Goal: Use online tool/utility: Utilize a website feature to perform a specific function

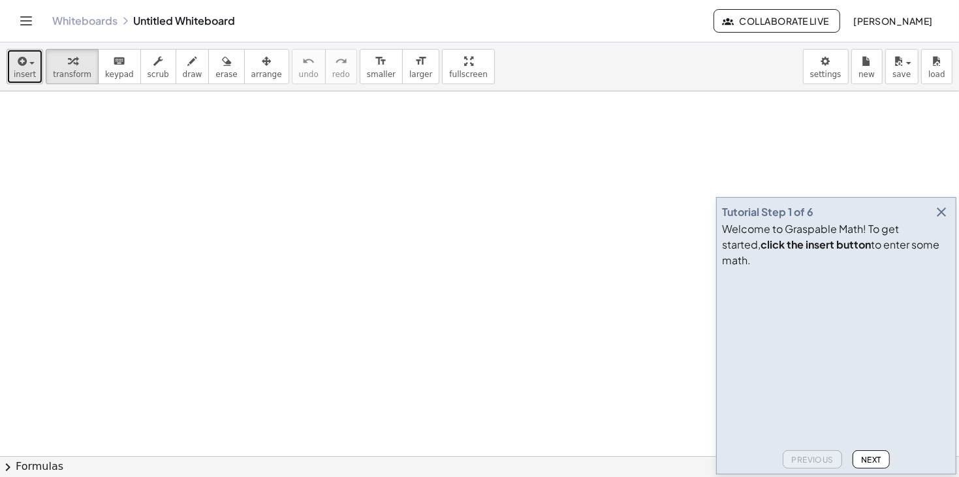
click at [31, 67] on div "button" at bounding box center [25, 61] width 22 height 16
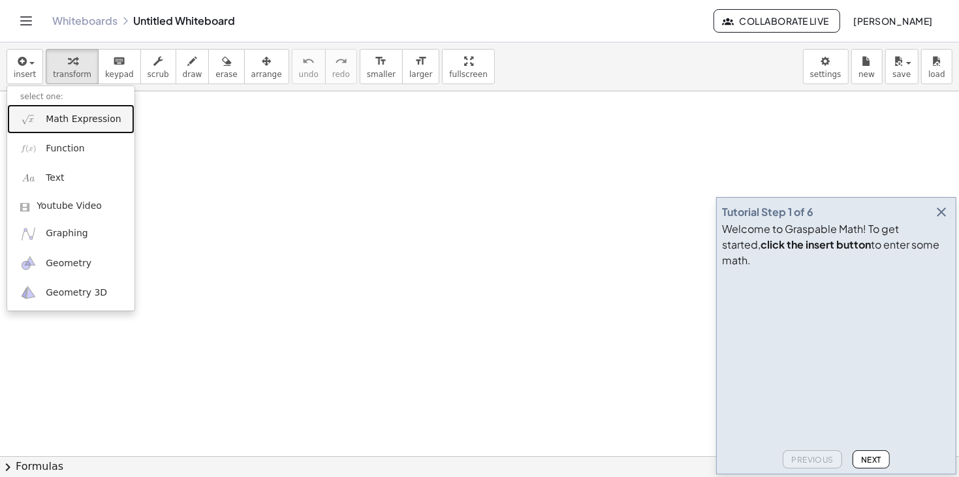
click at [56, 123] on span "Math Expression" at bounding box center [83, 119] width 75 height 13
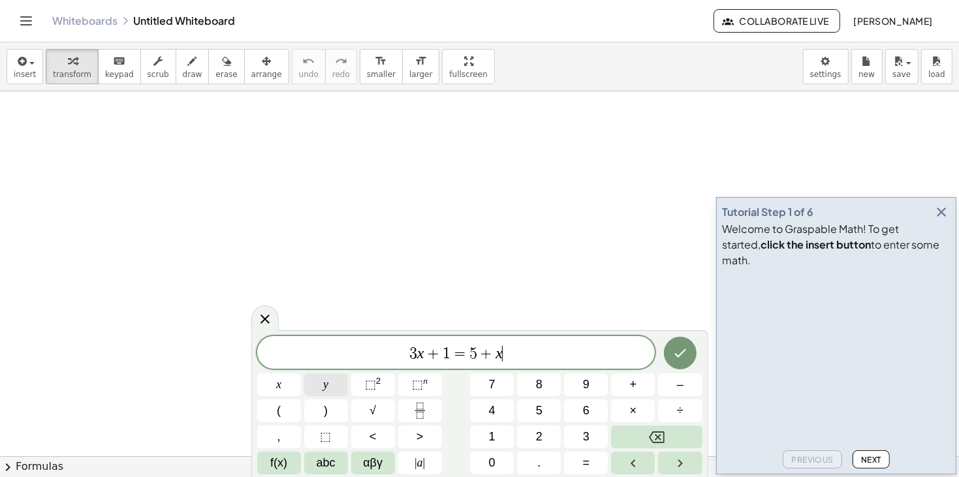
drag, startPoint x: 507, startPoint y: 355, endPoint x: 316, endPoint y: 376, distance: 191.8
click at [316, 376] on div "****** 3 x + 1 = 5 + x ​ x y ⬚ 2 ⬚ n 7 8 9 + – ( ) √ 4 5 6 × ÷ , ⬚ < > 1 2 3 f(…" at bounding box center [479, 405] width 445 height 138
click at [411, 400] on button "Fraction" at bounding box center [420, 411] width 44 height 23
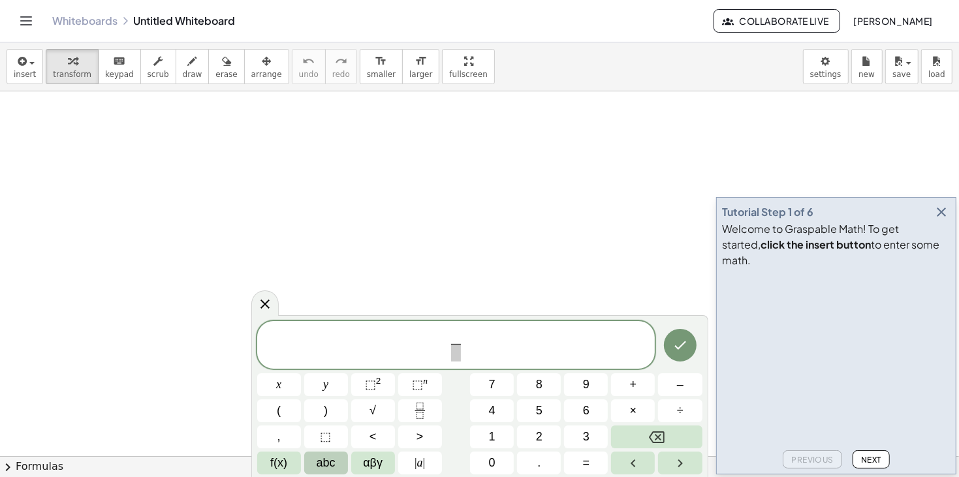
click at [338, 471] on button "abc" at bounding box center [326, 463] width 44 height 23
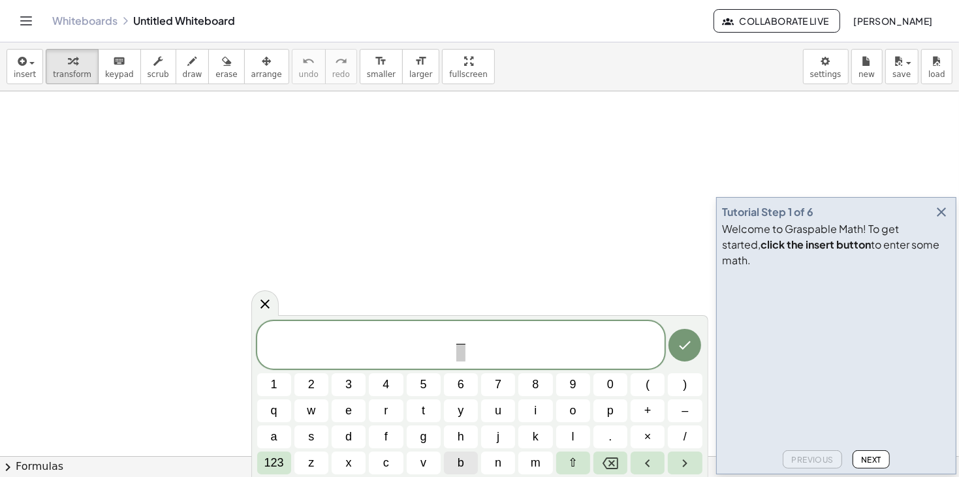
click at [455, 458] on button "b" at bounding box center [461, 463] width 34 height 23
click at [264, 475] on div "b ​ ​ 1 2 3 4 5 6 7 8 9 0 ( ) q w e r t y u i o p + – a s d f g h j k l . × / 1…" at bounding box center [479, 396] width 457 height 163
click at [279, 458] on span "123" at bounding box center [274, 463] width 20 height 18
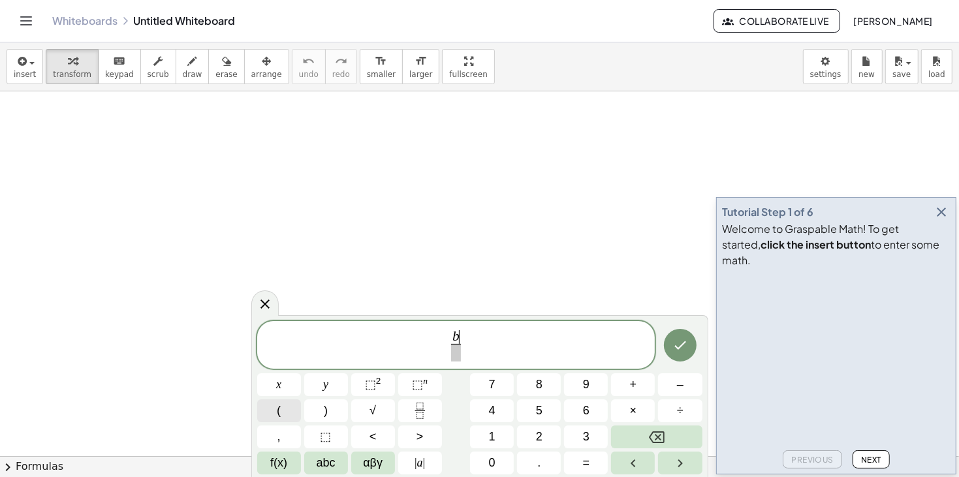
click at [274, 410] on button "(" at bounding box center [279, 411] width 44 height 23
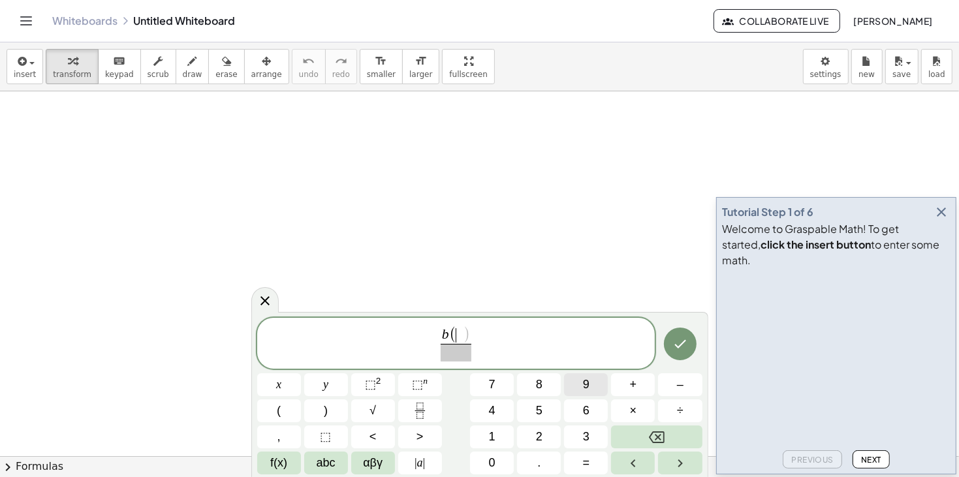
click at [594, 380] on button "9" at bounding box center [586, 384] width 44 height 23
click at [690, 381] on button "–" at bounding box center [680, 384] width 44 height 23
click at [332, 455] on span "abc" at bounding box center [326, 463] width 19 height 18
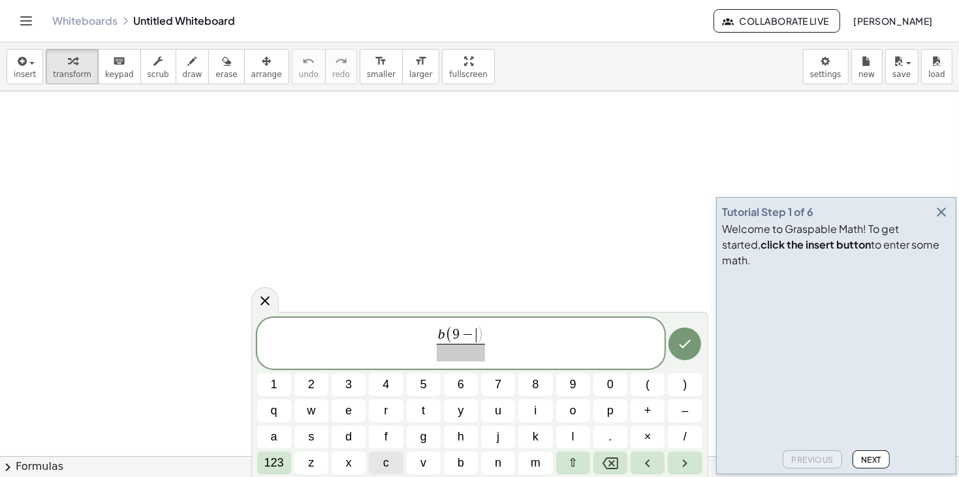
click at [383, 469] on span "c" at bounding box center [386, 463] width 6 height 18
click at [267, 470] on span "123" at bounding box center [274, 463] width 20 height 18
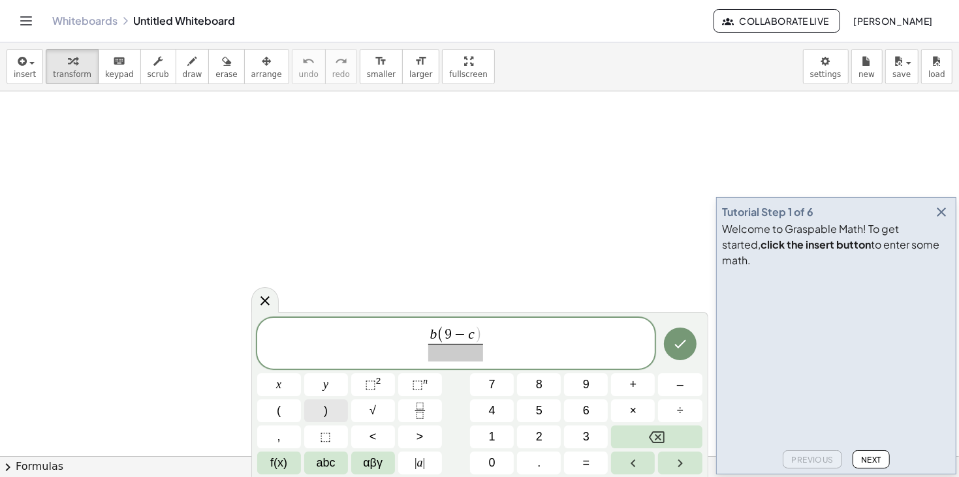
click at [322, 405] on button ")" at bounding box center [326, 411] width 44 height 23
click at [450, 361] on span at bounding box center [455, 353] width 55 height 18
click at [272, 463] on span "f(x)" at bounding box center [278, 463] width 17 height 18
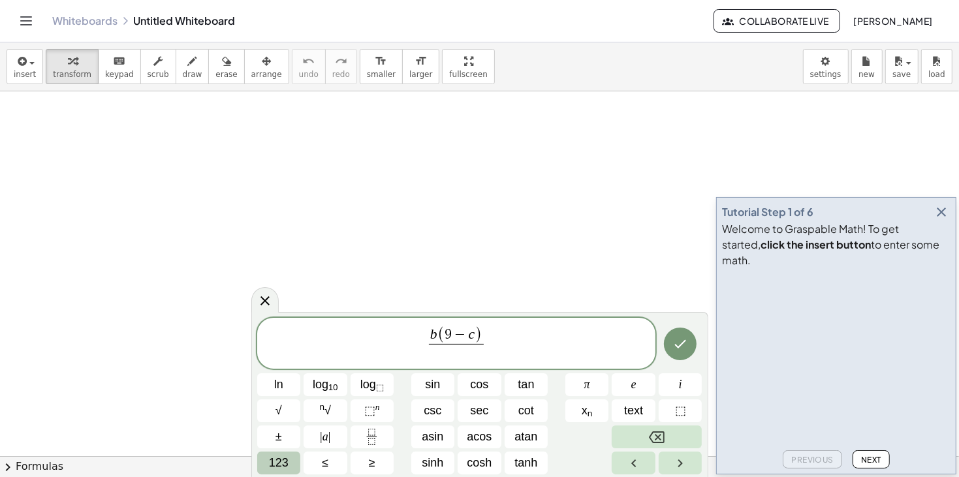
click at [285, 464] on span "123" at bounding box center [279, 463] width 20 height 18
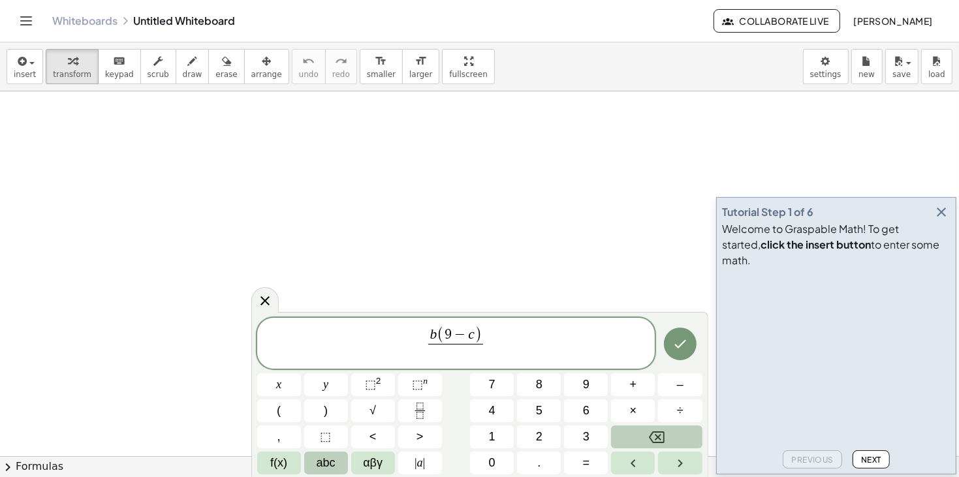
click at [321, 465] on span "abc" at bounding box center [326, 463] width 19 height 18
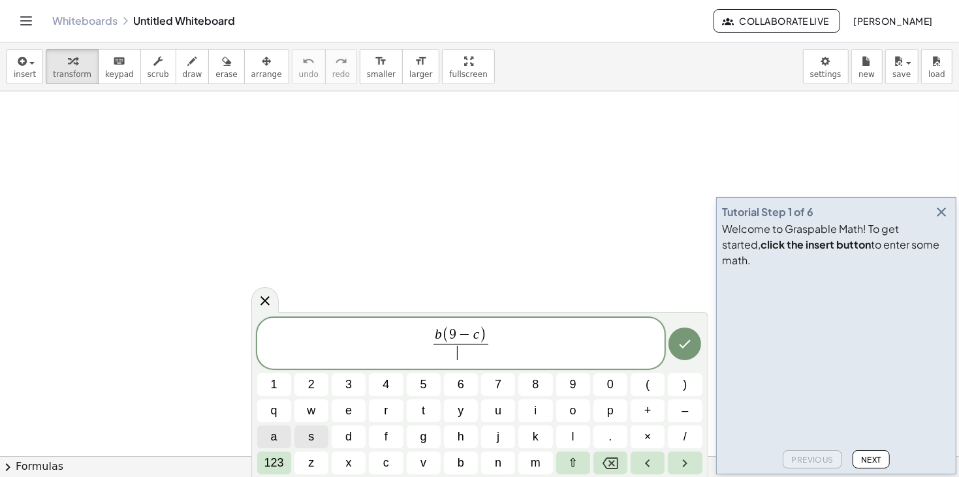
click at [272, 438] on span "a" at bounding box center [274, 437] width 7 height 18
click at [268, 477] on div "b ( 9 − c ) a ​ 1 2 3 4 5 6 7 8 9 0 ( ) q w e r t y u i o p + – a s d f g h j k…" at bounding box center [479, 394] width 457 height 165
click at [274, 461] on span "123" at bounding box center [274, 463] width 20 height 18
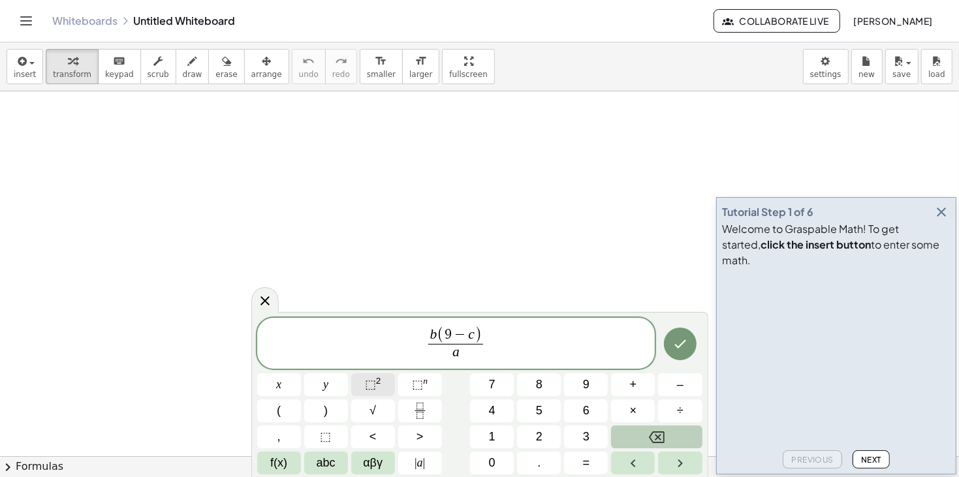
click at [370, 385] on span "⬚" at bounding box center [370, 384] width 11 height 13
click at [662, 329] on div at bounding box center [680, 341] width 44 height 58
click at [670, 339] on button "Done" at bounding box center [680, 341] width 33 height 33
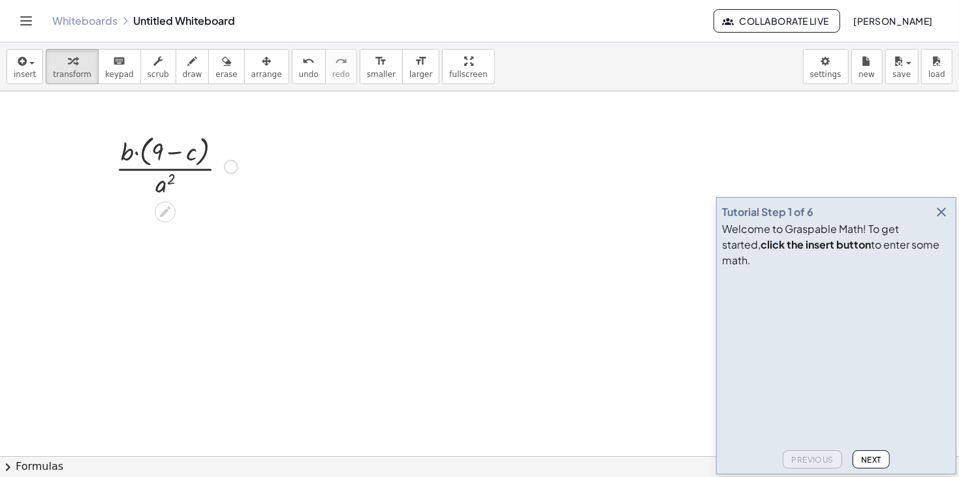
click at [168, 149] on div at bounding box center [176, 165] width 135 height 69
click at [180, 166] on div at bounding box center [176, 165] width 135 height 69
click at [237, 163] on div at bounding box center [231, 167] width 14 height 14
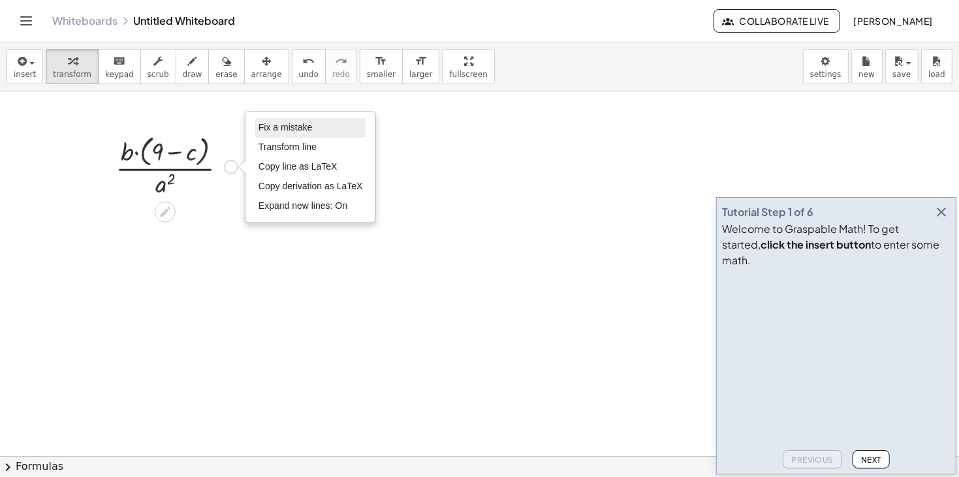
click at [294, 118] on li "Fix a mistake" at bounding box center [310, 128] width 111 height 20
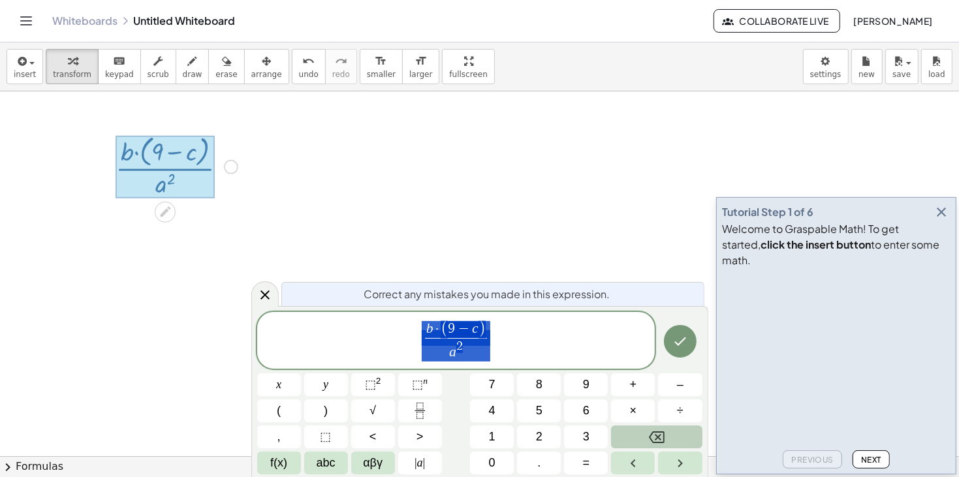
drag, startPoint x: 435, startPoint y: 331, endPoint x: 419, endPoint y: 332, distance: 15.7
click at [419, 332] on span "​ b · ( 9 − c ) a 2 ​" at bounding box center [456, 341] width 398 height 43
click at [435, 328] on span "·" at bounding box center [438, 330] width 8 height 14
click at [585, 410] on span "6" at bounding box center [586, 411] width 7 height 18
drag, startPoint x: 453, startPoint y: 355, endPoint x: 445, endPoint y: 353, distance: 8.6
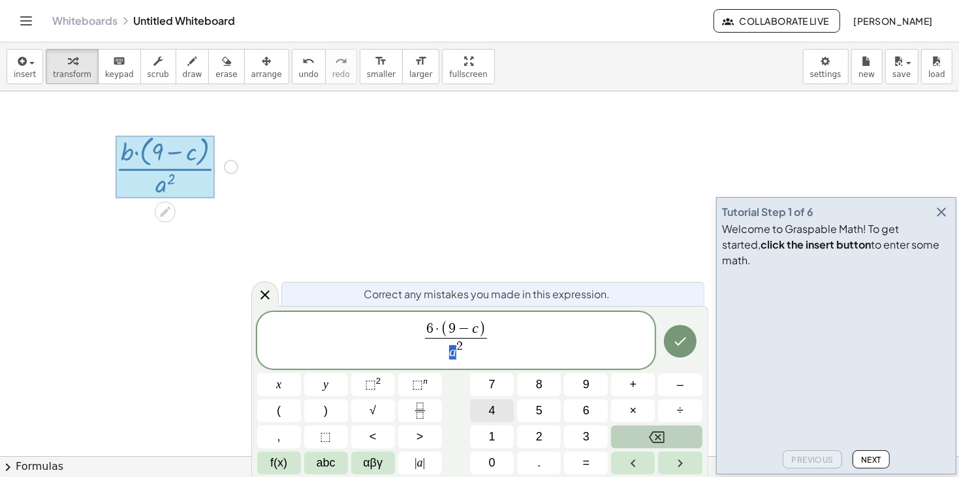
click at [484, 413] on button "4" at bounding box center [492, 411] width 44 height 23
drag, startPoint x: 467, startPoint y: 328, endPoint x: 479, endPoint y: 330, distance: 11.9
click at [479, 330] on span "( 9 − c )" at bounding box center [463, 329] width 45 height 17
click at [551, 386] on button "8" at bounding box center [539, 384] width 44 height 23
click at [676, 346] on icon "Done" at bounding box center [680, 342] width 16 height 16
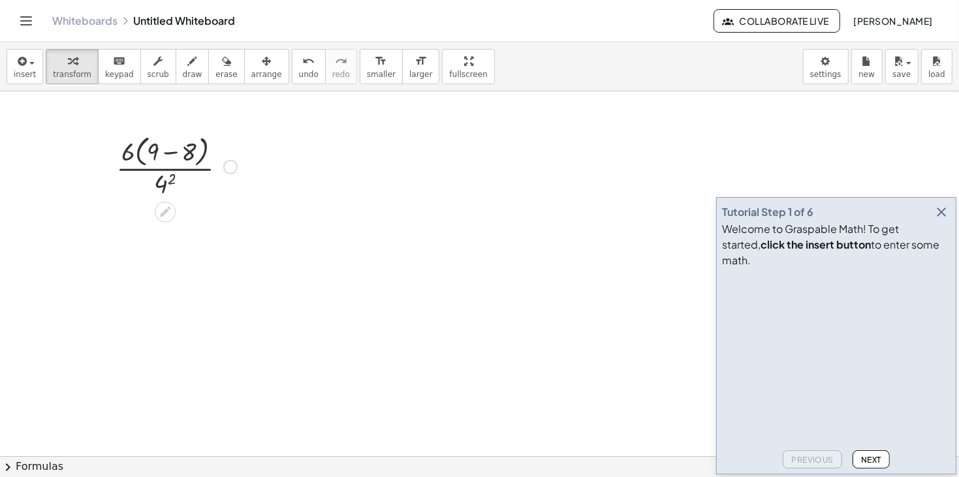
click at [174, 148] on div at bounding box center [177, 165] width 134 height 69
click at [165, 221] on div at bounding box center [177, 232] width 134 height 65
click at [162, 312] on div at bounding box center [177, 298] width 134 height 65
click at [164, 304] on div at bounding box center [176, 298] width 133 height 65
click at [156, 356] on div at bounding box center [177, 363] width 134 height 65
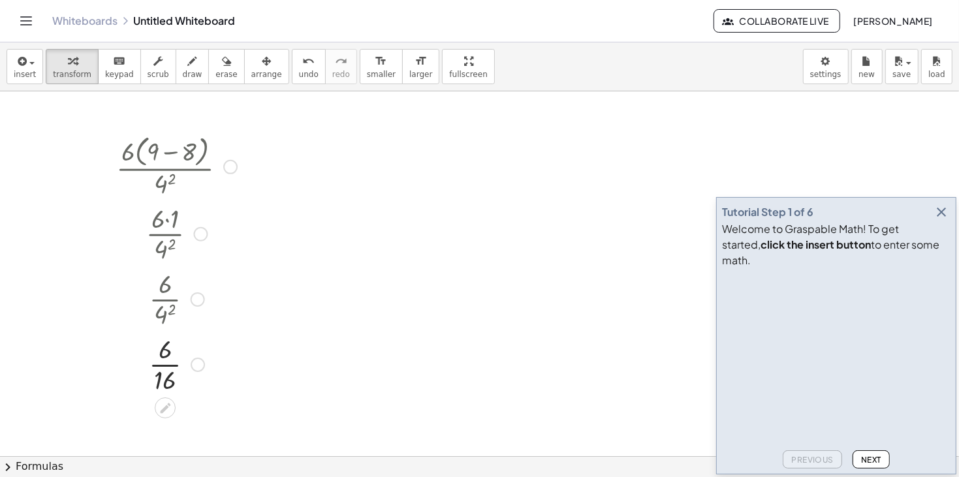
click at [164, 363] on div at bounding box center [177, 363] width 134 height 65
click at [166, 370] on div at bounding box center [177, 363] width 134 height 65
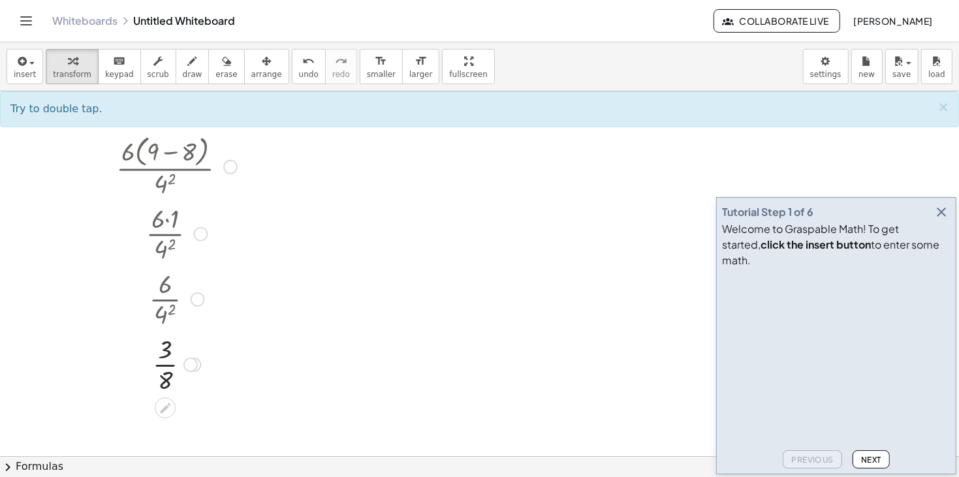
click at [163, 368] on div at bounding box center [177, 363] width 134 height 65
click at [20, 67] on icon "button" at bounding box center [21, 62] width 12 height 16
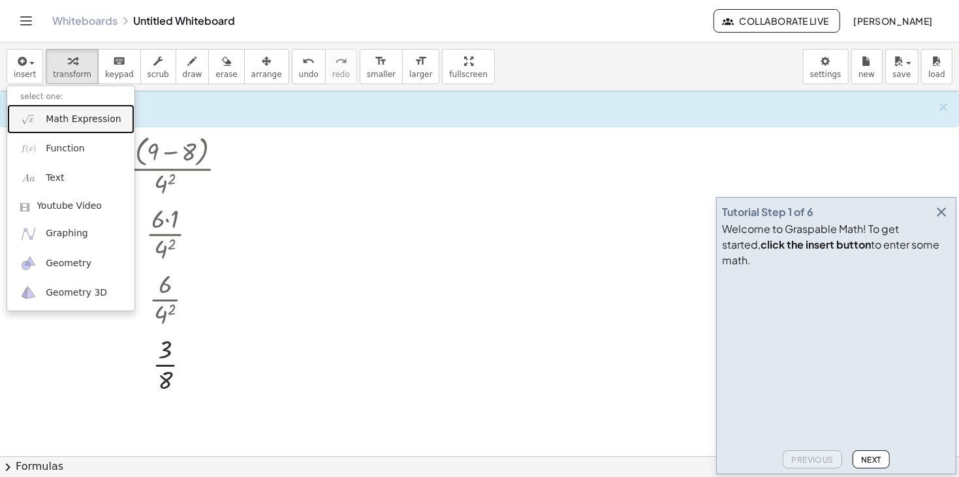
click at [63, 122] on span "Math Expression" at bounding box center [83, 119] width 75 height 13
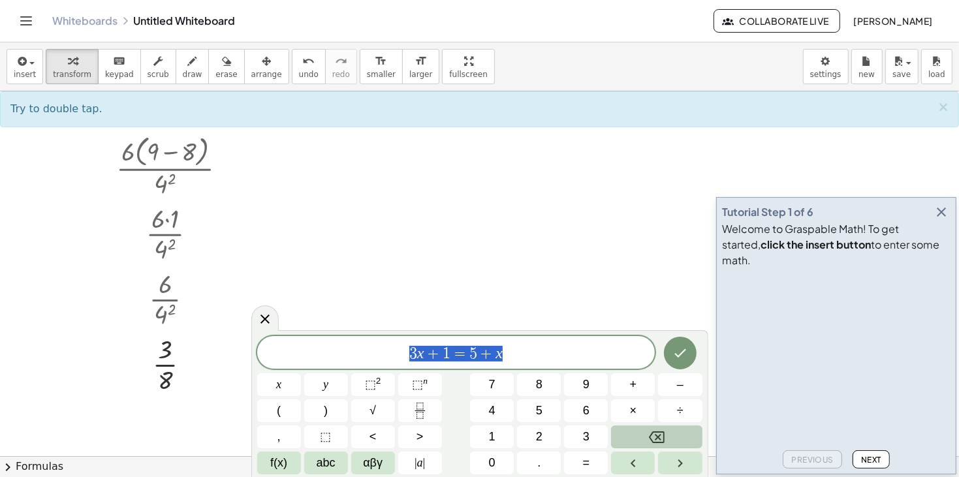
drag, startPoint x: 510, startPoint y: 355, endPoint x: 276, endPoint y: 365, distance: 234.6
click at [276, 365] on div "******** 3 x + 1 = 5 + x" at bounding box center [456, 352] width 398 height 33
click at [373, 377] on span "⬚ 2" at bounding box center [373, 385] width 16 height 18
click at [268, 410] on button "(" at bounding box center [279, 411] width 44 height 23
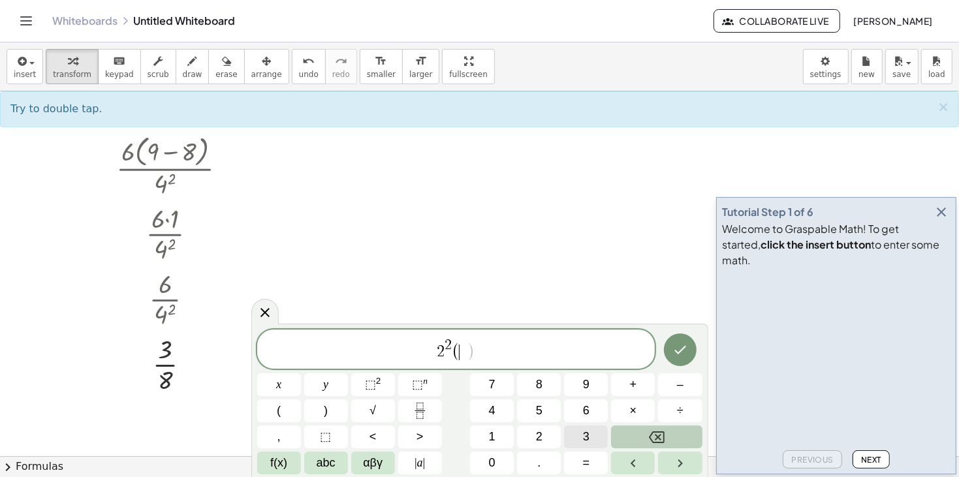
click at [584, 435] on span "3" at bounding box center [586, 437] width 7 height 18
click at [642, 412] on button "×" at bounding box center [633, 411] width 44 height 23
click at [583, 419] on span "6" at bounding box center [586, 411] width 7 height 18
click at [673, 388] on button "–" at bounding box center [680, 384] width 44 height 23
click at [547, 430] on button "2" at bounding box center [539, 437] width 44 height 23
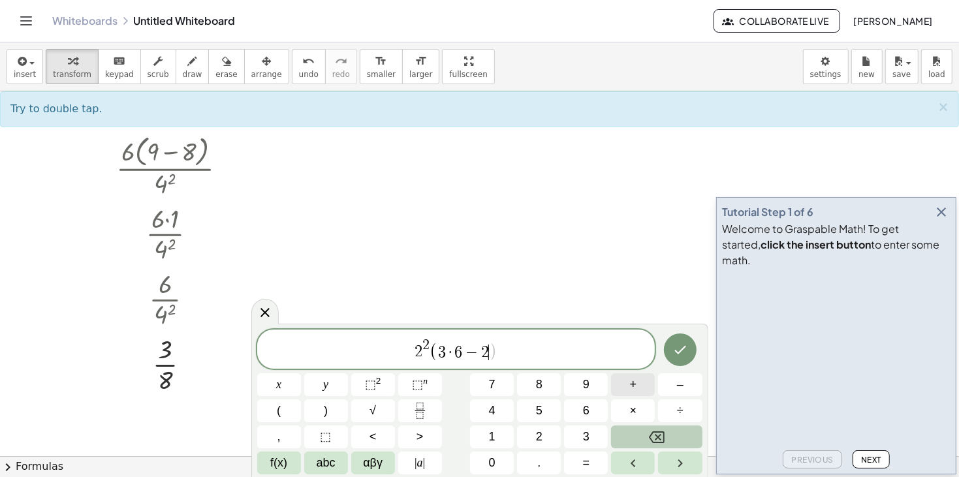
click at [631, 390] on span "+" at bounding box center [633, 385] width 7 height 18
click at [539, 413] on span "5" at bounding box center [539, 411] width 7 height 18
click at [328, 413] on button ")" at bounding box center [326, 411] width 44 height 23
click at [670, 414] on button "÷" at bounding box center [680, 411] width 44 height 23
click at [477, 413] on button "4" at bounding box center [492, 411] width 44 height 23
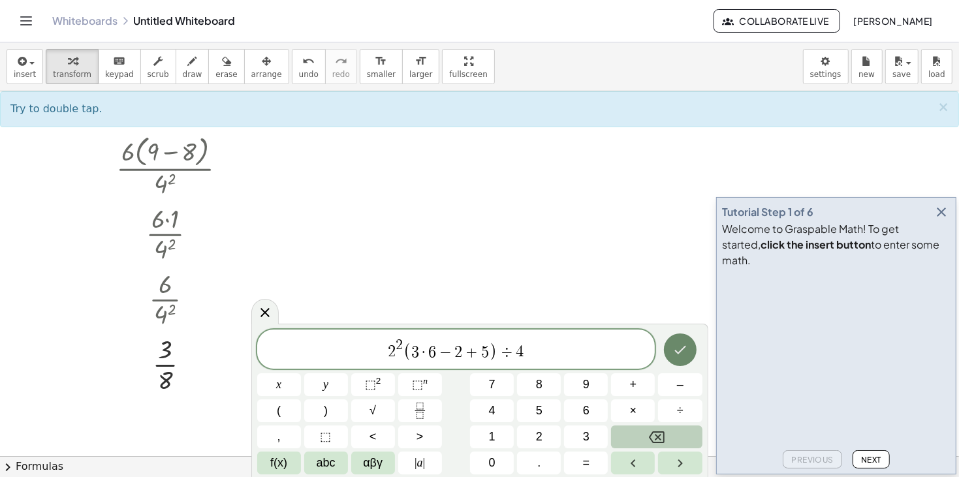
click at [680, 351] on icon "Done" at bounding box center [680, 350] width 12 height 8
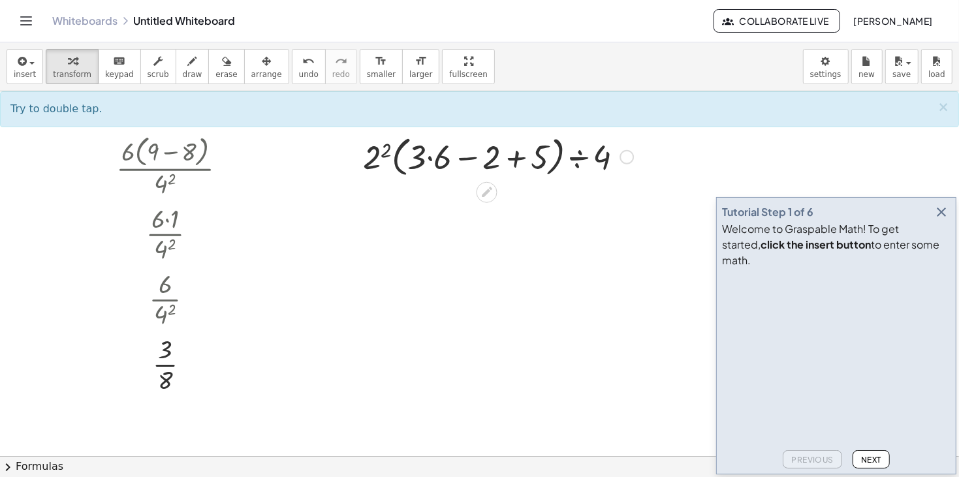
click at [422, 157] on div at bounding box center [497, 156] width 283 height 50
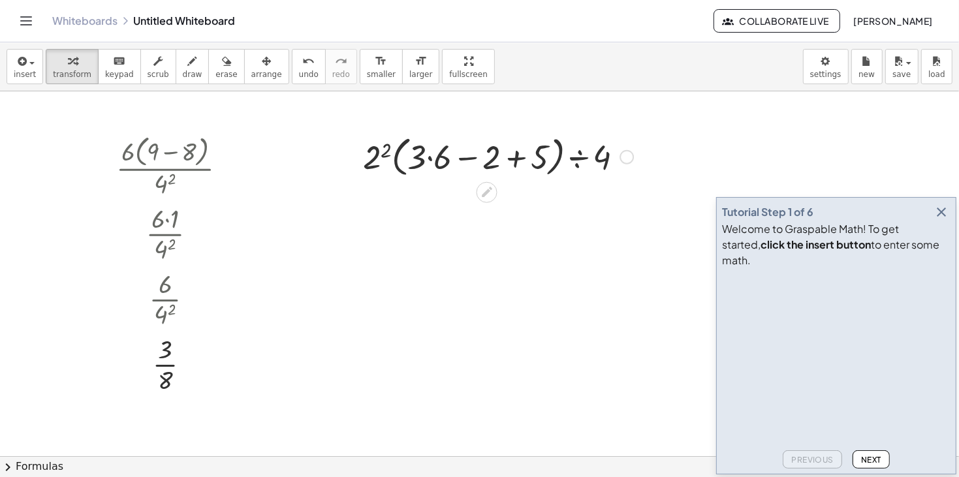
click at [428, 161] on div at bounding box center [497, 156] width 283 height 50
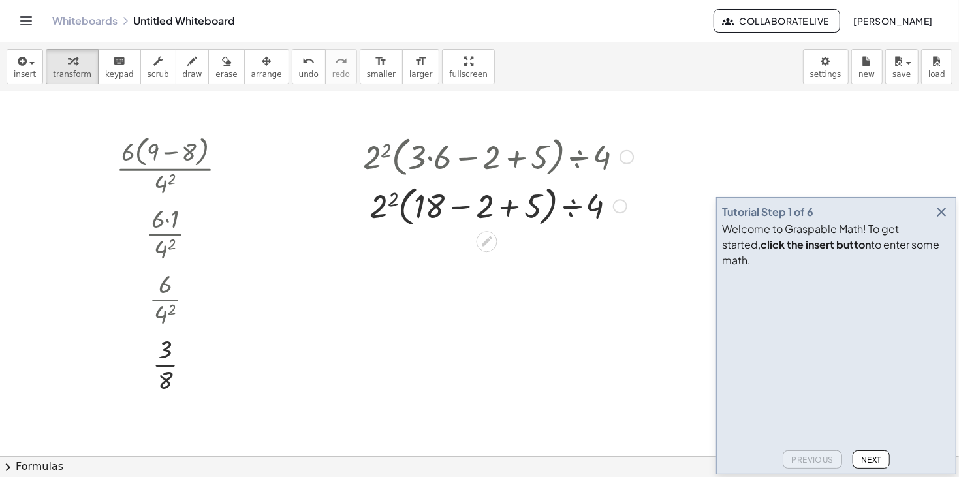
click at [391, 211] on div at bounding box center [497, 206] width 283 height 50
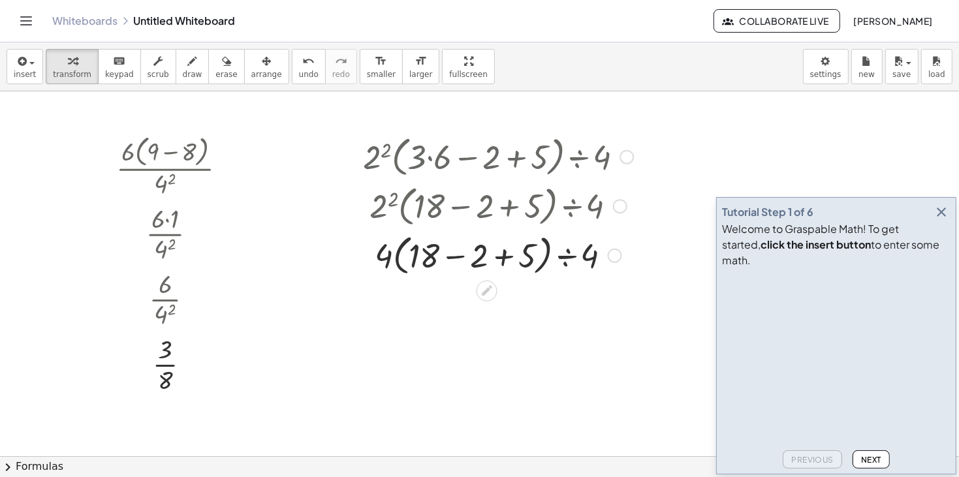
click at [513, 268] on div at bounding box center [497, 255] width 283 height 50
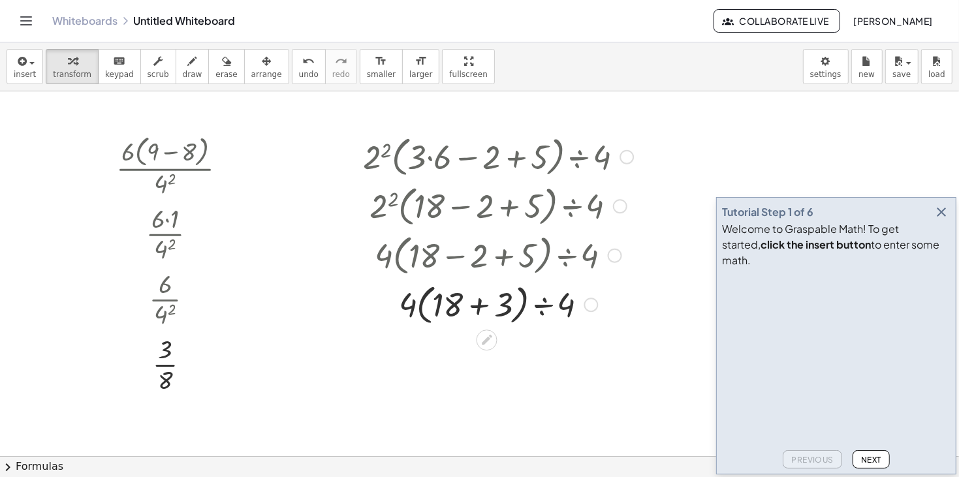
click at [480, 313] on div at bounding box center [497, 304] width 283 height 50
click at [461, 305] on div at bounding box center [497, 303] width 283 height 44
click at [458, 308] on div at bounding box center [497, 303] width 283 height 44
click at [497, 352] on div at bounding box center [497, 348] width 283 height 44
click at [620, 142] on div at bounding box center [497, 156] width 283 height 50
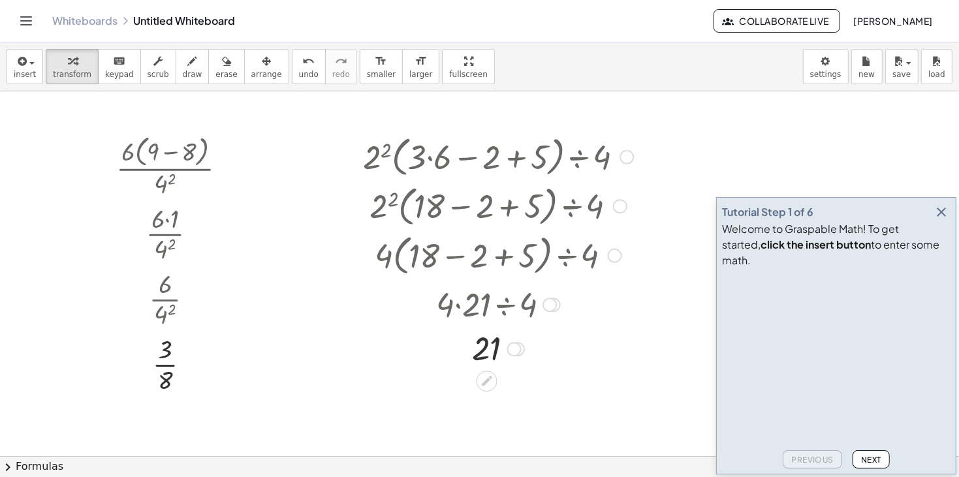
click at [625, 154] on div at bounding box center [627, 157] width 14 height 14
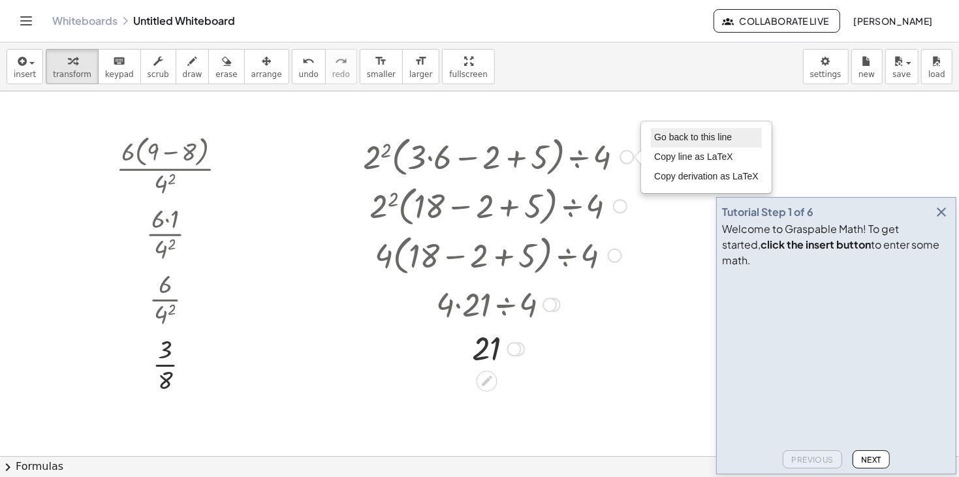
click at [687, 142] on span "Go back to this line" at bounding box center [693, 137] width 78 height 10
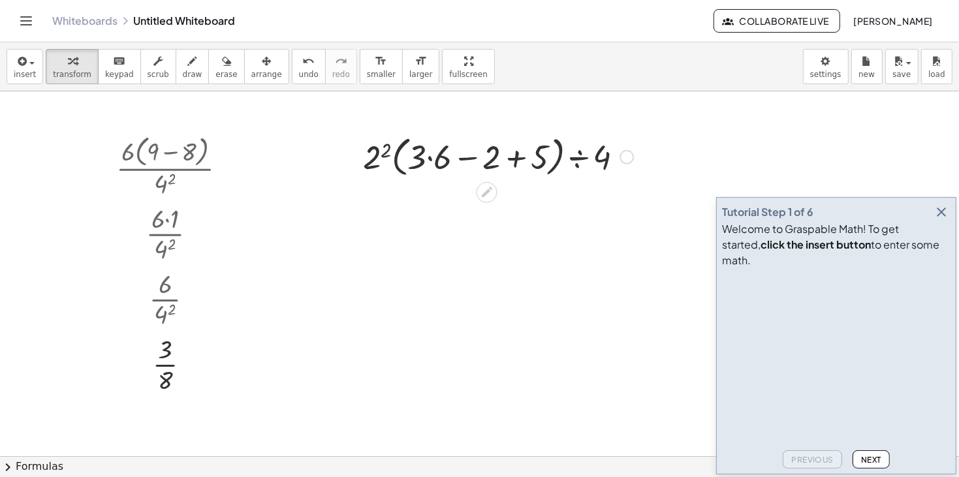
click at [626, 153] on div "Go back to this line Copy line as LaTeX Copy derivation as LaTeX" at bounding box center [627, 157] width 14 height 14
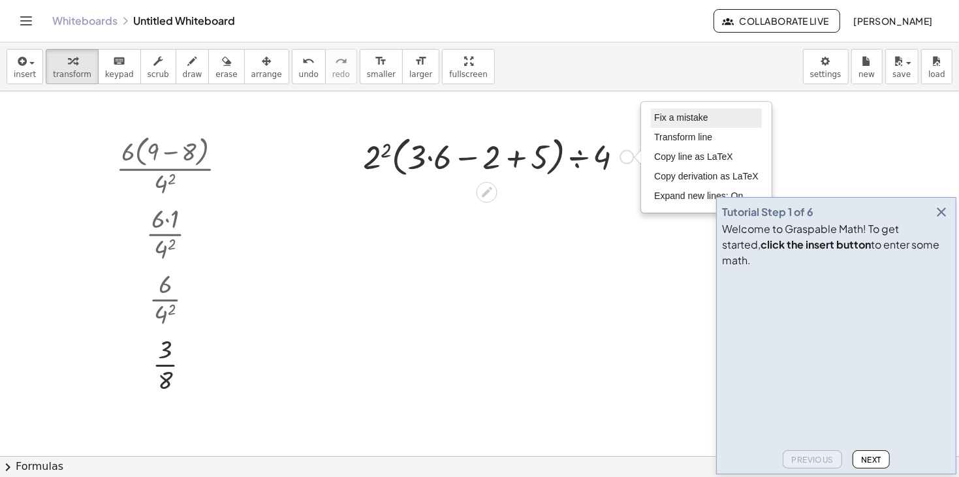
click at [662, 108] on li "Fix a mistake" at bounding box center [706, 118] width 111 height 20
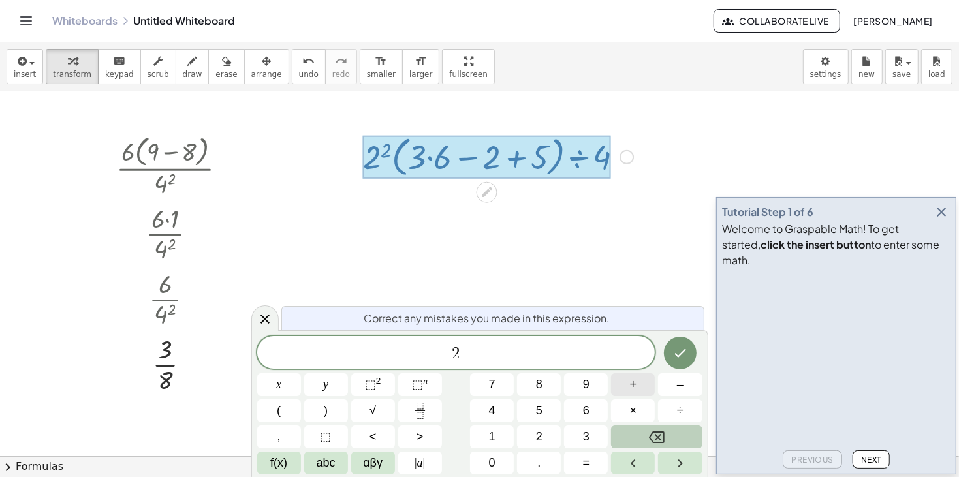
click at [625, 393] on button "+" at bounding box center [633, 384] width 44 height 23
click at [594, 397] on div "2 + ​ x y ⬚ 2 ⬚ n 7 8 9 + – ( ) √ 4 5 6 × ÷ , ⬚ < > 1 2 3 f(x) abc αβγ | a | 0 …" at bounding box center [479, 405] width 445 height 138
click at [587, 407] on span "6" at bounding box center [586, 411] width 7 height 18
click at [635, 411] on span "×" at bounding box center [633, 411] width 7 height 18
click at [475, 429] on button "1" at bounding box center [492, 437] width 44 height 23
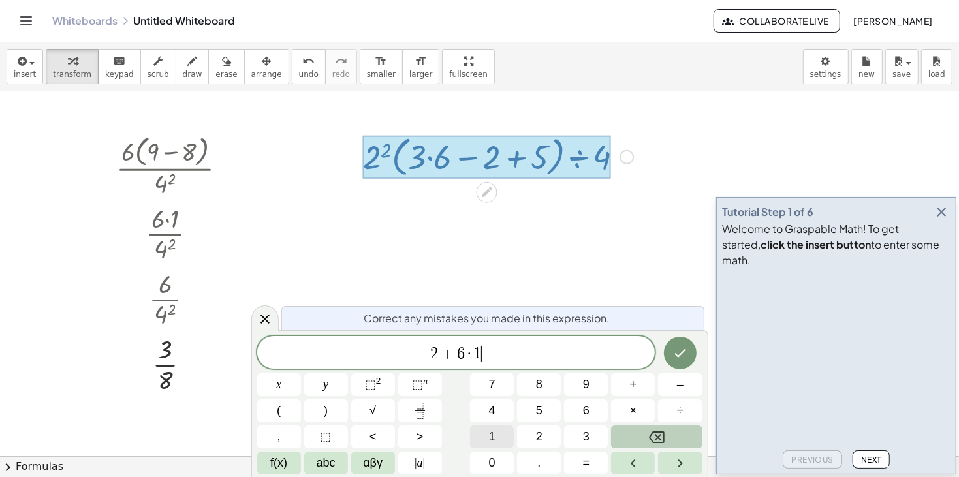
click at [475, 429] on button "1" at bounding box center [492, 437] width 44 height 23
click at [687, 347] on icon "Done" at bounding box center [680, 353] width 16 height 16
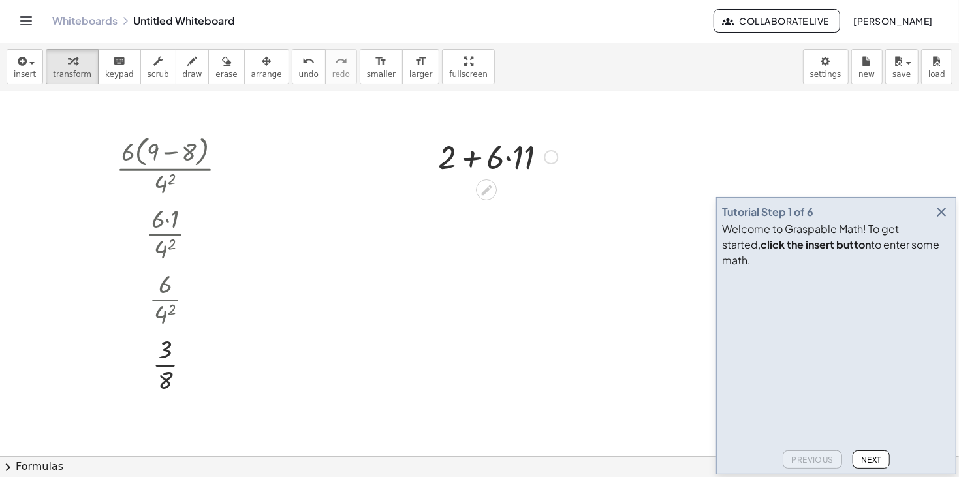
click at [504, 149] on div at bounding box center [498, 156] width 133 height 44
click at [506, 159] on div at bounding box center [498, 156] width 133 height 44
click at [478, 206] on div at bounding box center [498, 200] width 133 height 44
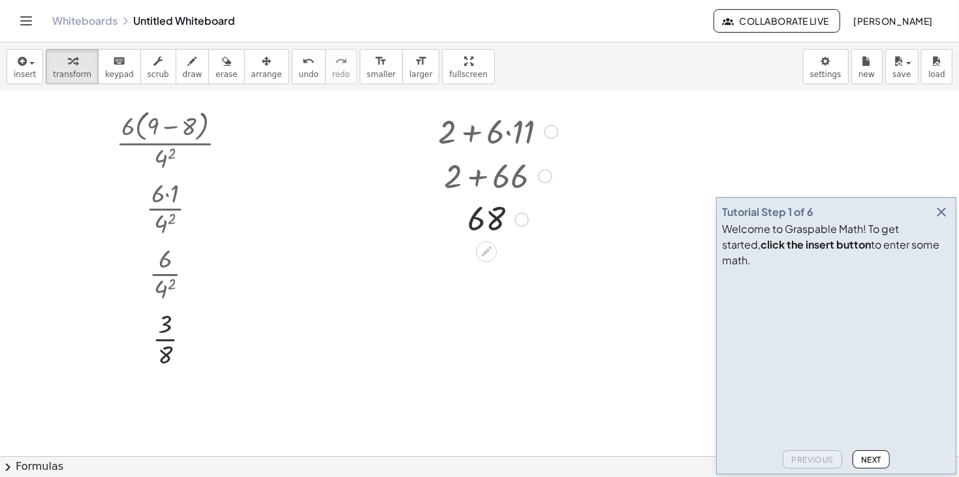
click at [558, 121] on div at bounding box center [498, 130] width 133 height 44
click at [552, 128] on div at bounding box center [551, 132] width 14 height 14
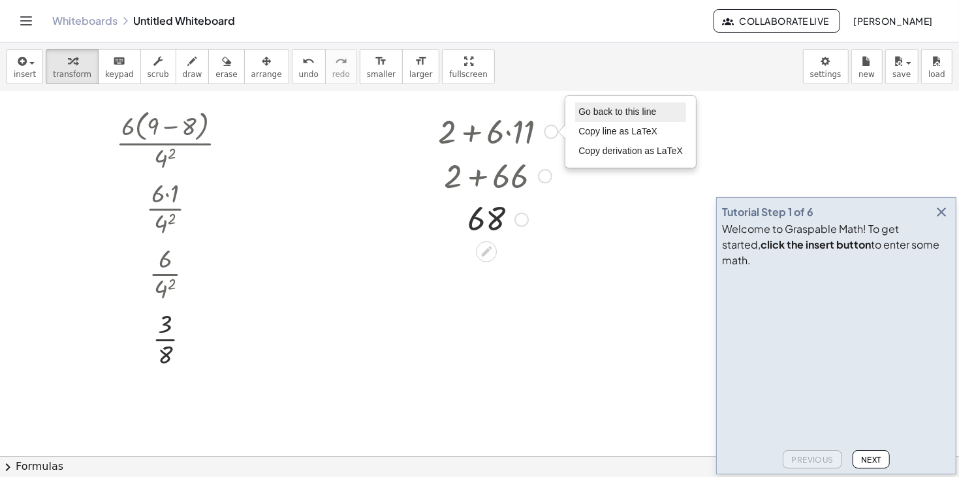
click at [621, 105] on li "Go back to this line" at bounding box center [630, 113] width 111 height 20
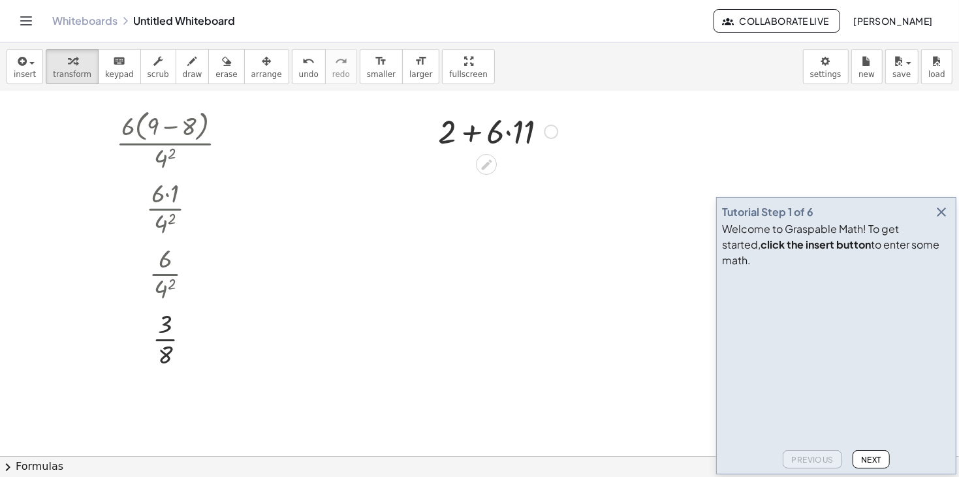
click at [550, 132] on div "Go back to this line Copy line as LaTeX Copy derivation as LaTeX" at bounding box center [551, 132] width 14 height 14
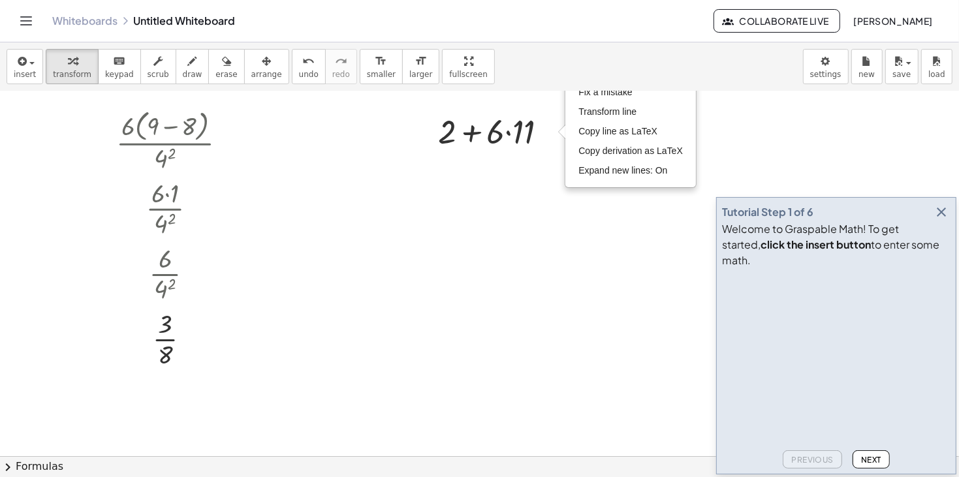
click at [612, 89] on div "insert select one: Math Expression Function Text Youtube Video Graphing Geometr…" at bounding box center [479, 66] width 959 height 49
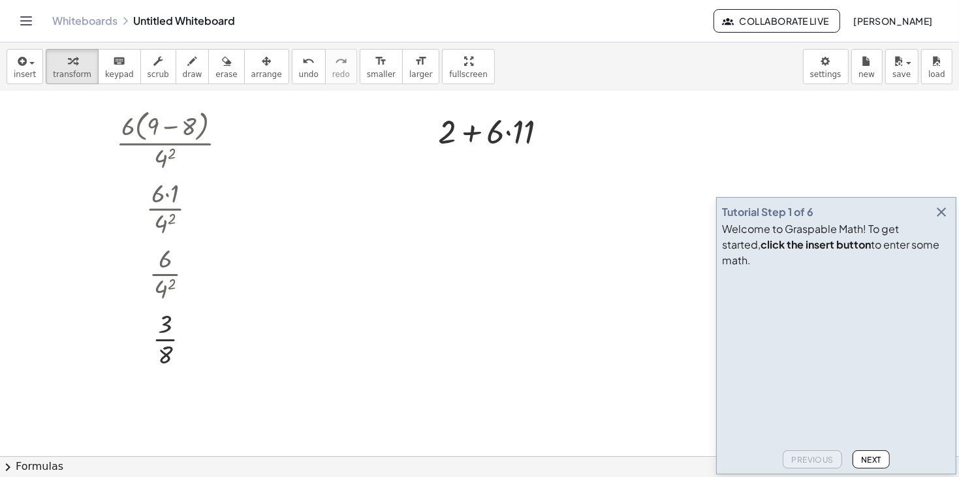
click at [612, 89] on div "insert select one: Math Expression Function Text Youtube Video Graphing Geometr…" at bounding box center [479, 66] width 959 height 49
click at [546, 127] on div "Fix a mistake Transform line Copy line as LaTeX Copy derivation as LaTeX Expand…" at bounding box center [551, 132] width 14 height 14
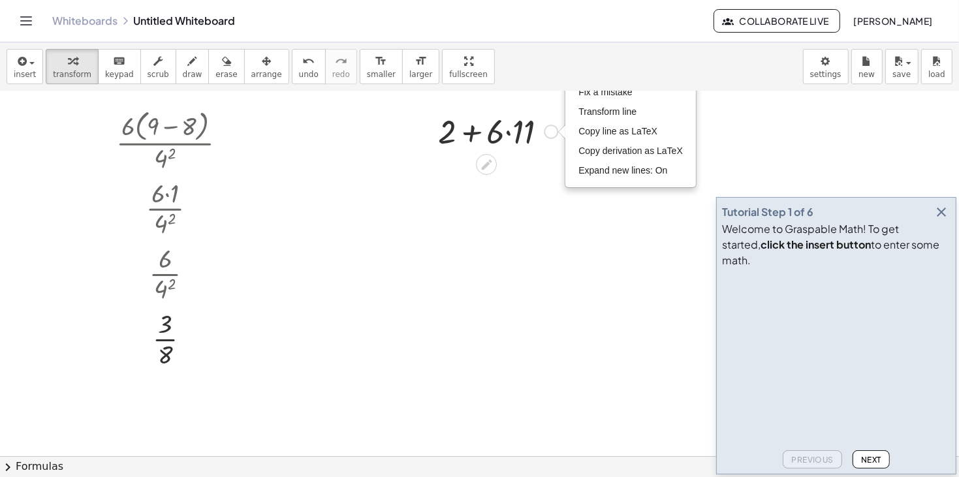
scroll to position [0, 0]
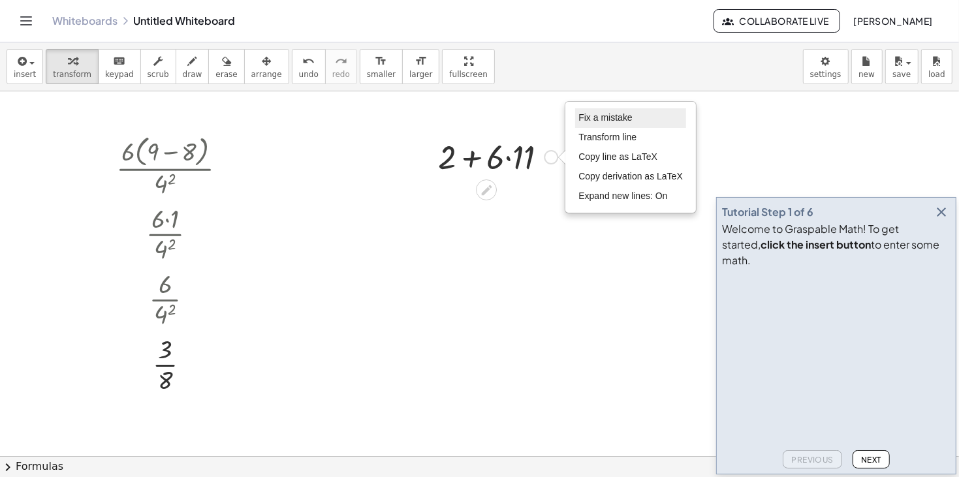
click at [619, 113] on span "Fix a mistake" at bounding box center [605, 117] width 54 height 10
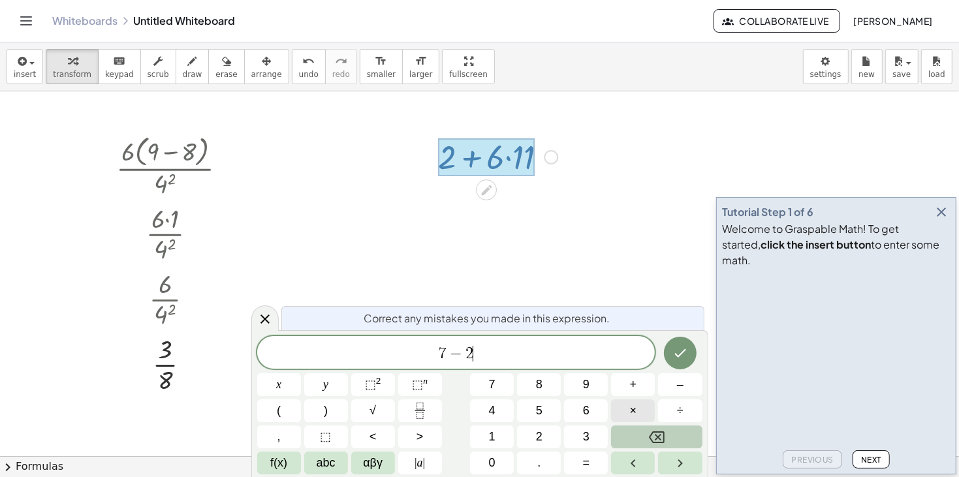
click at [634, 410] on span "×" at bounding box center [633, 411] width 7 height 18
click at [574, 439] on button "3" at bounding box center [586, 437] width 44 height 23
click at [685, 343] on button "Done" at bounding box center [680, 353] width 33 height 33
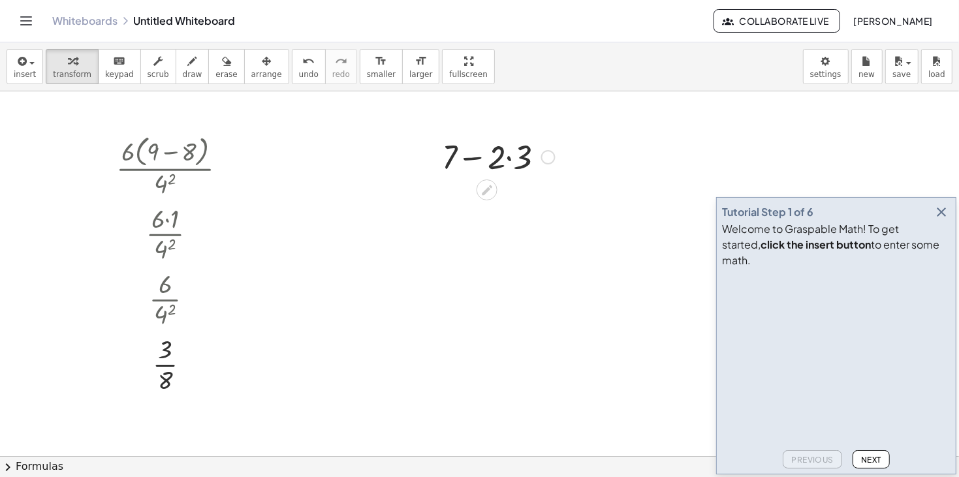
click at [511, 162] on div at bounding box center [498, 156] width 126 height 44
click at [484, 200] on div at bounding box center [498, 200] width 126 height 44
click at [229, 168] on div at bounding box center [230, 167] width 14 height 14
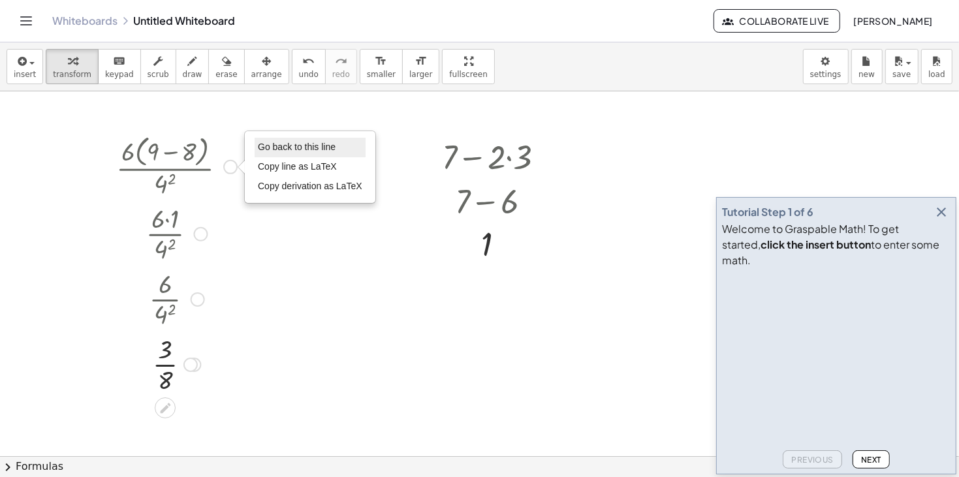
click at [277, 142] on span "Go back to this line" at bounding box center [297, 147] width 78 height 10
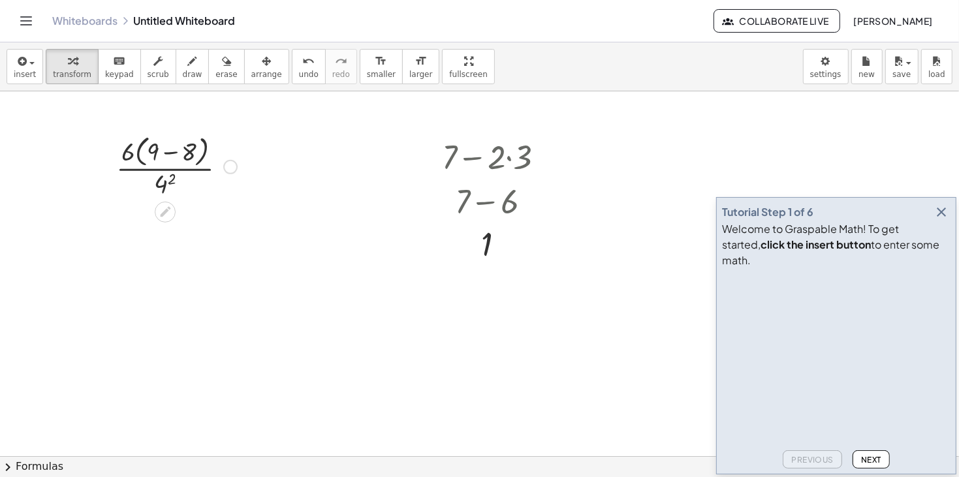
click at [235, 165] on div "Go back to this line Copy line as LaTeX Copy derivation as LaTeX" at bounding box center [230, 167] width 14 height 14
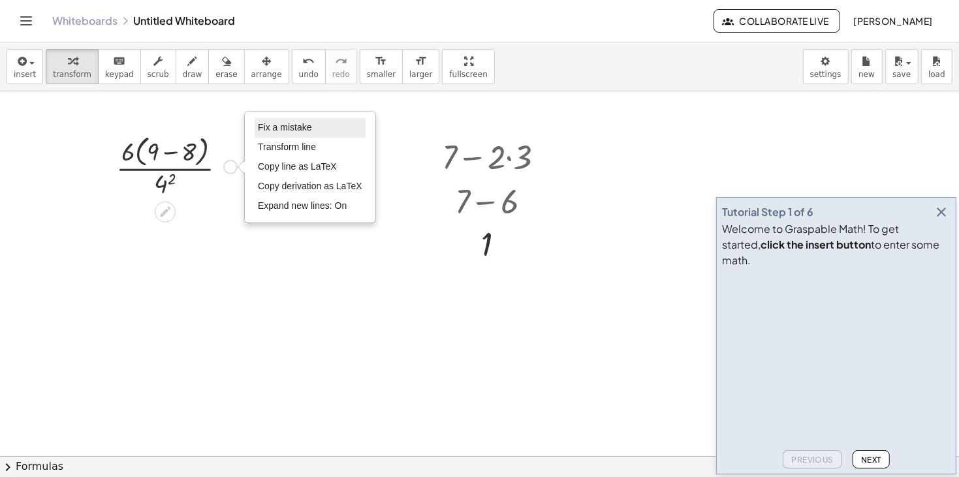
click at [286, 125] on span "Fix a mistake" at bounding box center [285, 127] width 54 height 10
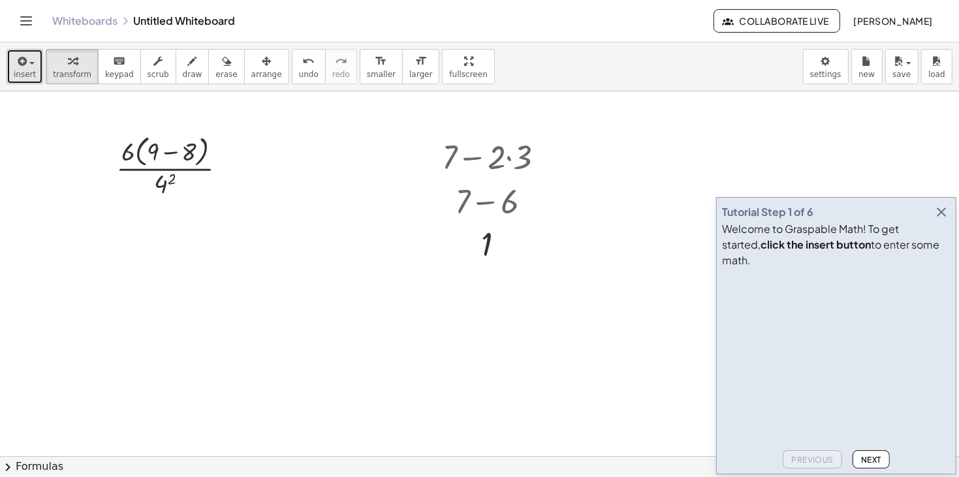
click at [28, 76] on span "insert" at bounding box center [25, 74] width 22 height 9
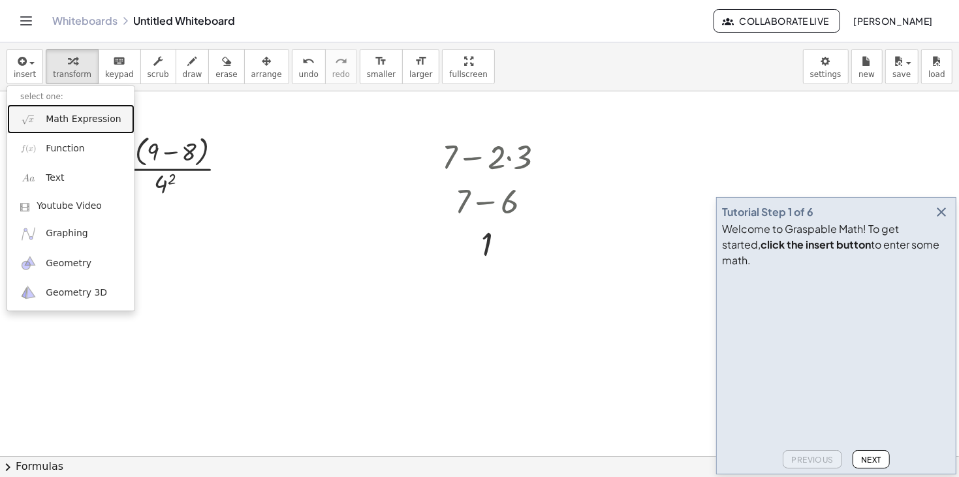
click at [55, 119] on span "Math Expression" at bounding box center [83, 119] width 75 height 13
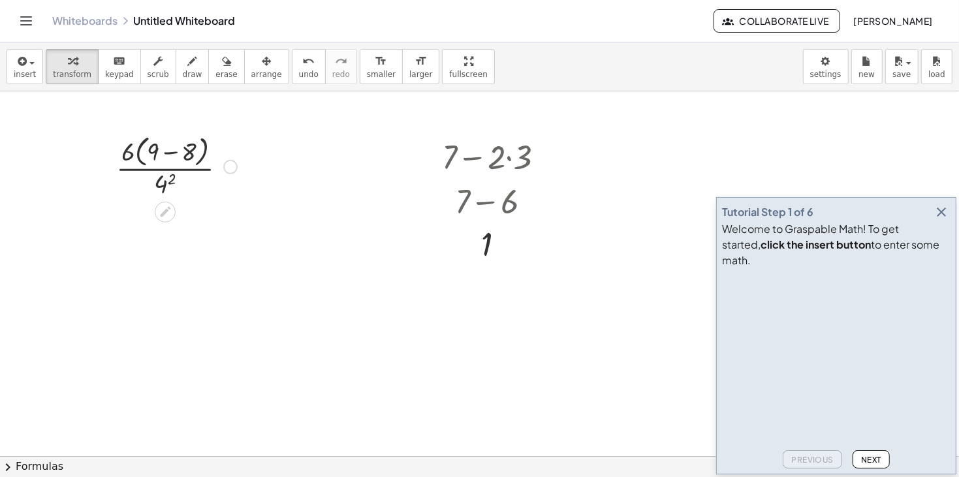
click at [229, 166] on div "Fix a mistake Transform line Copy line as LaTeX Copy derivation as LaTeX Expand…" at bounding box center [230, 167] width 14 height 14
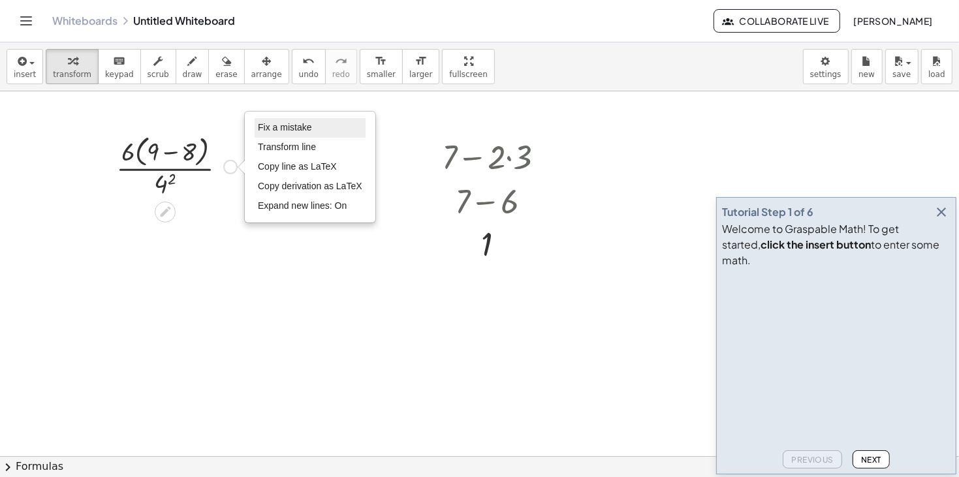
click at [284, 123] on span "Fix a mistake" at bounding box center [285, 127] width 54 height 10
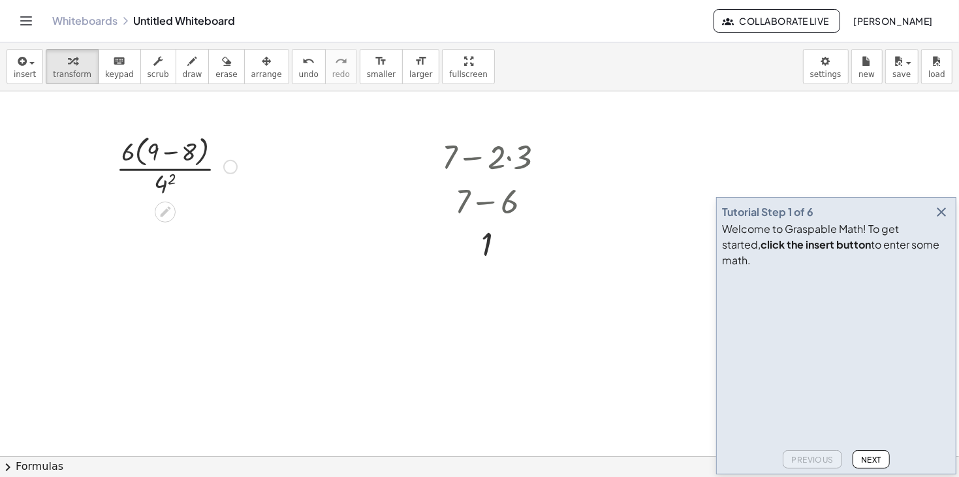
click at [236, 162] on div at bounding box center [177, 165] width 134 height 69
click at [229, 164] on div "Fix a mistake Transform line Copy line as LaTeX Copy derivation as LaTeX Expand…" at bounding box center [230, 167] width 14 height 14
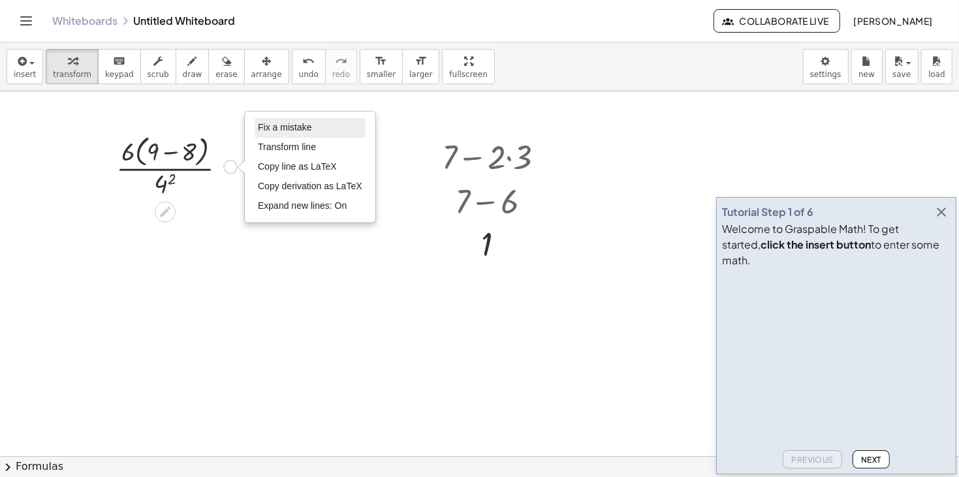
click at [292, 118] on li "Fix a mistake" at bounding box center [310, 128] width 111 height 20
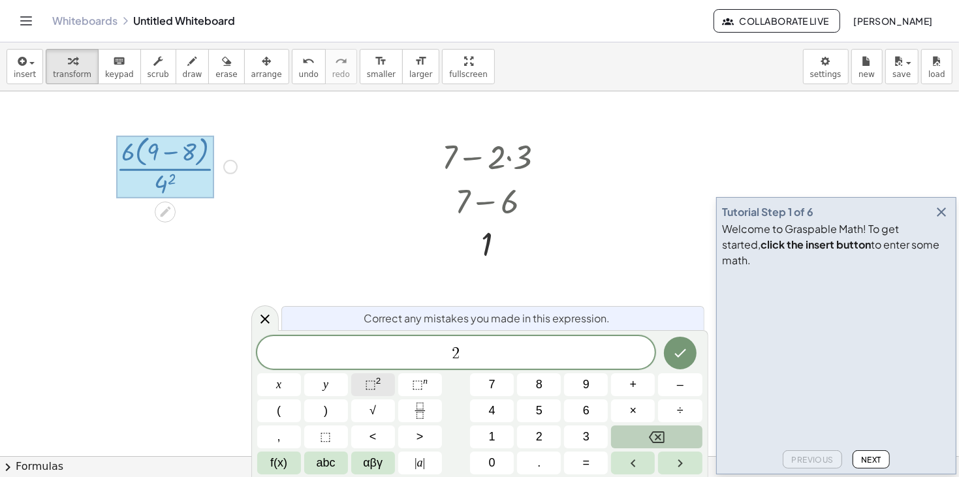
click at [360, 381] on button "⬚ 2" at bounding box center [373, 384] width 44 height 23
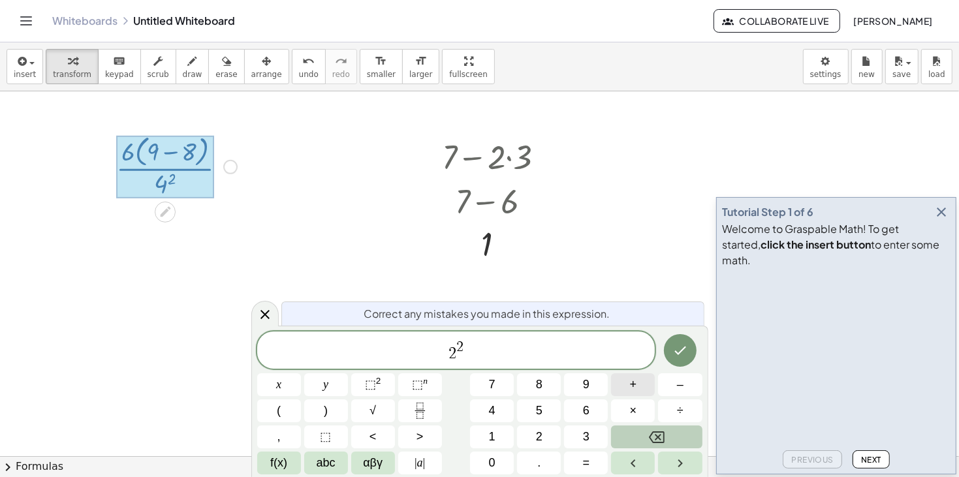
click at [630, 391] on span "+" at bounding box center [633, 385] width 7 height 18
click at [285, 411] on button "(" at bounding box center [279, 411] width 44 height 23
click at [544, 442] on button "2" at bounding box center [539, 437] width 44 height 23
click at [409, 378] on button "⬚ n" at bounding box center [420, 384] width 44 height 23
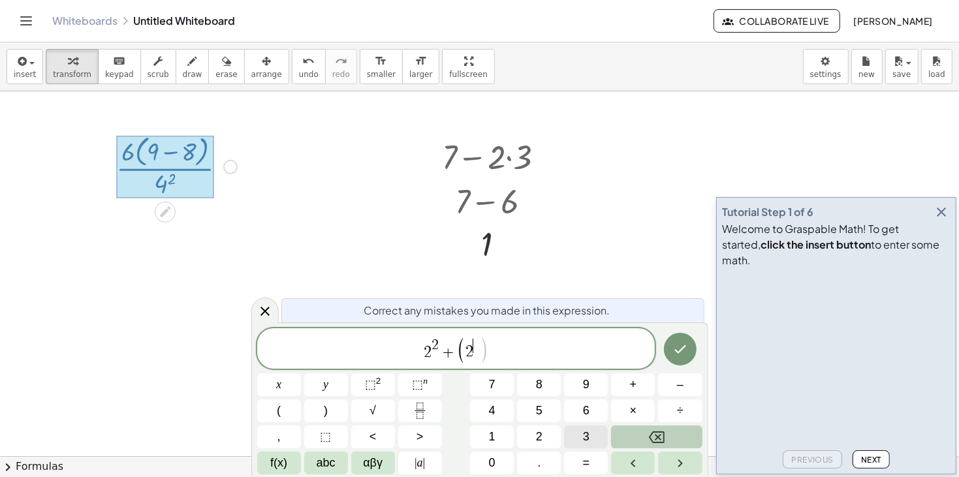
click at [589, 435] on span "3" at bounding box center [586, 437] width 7 height 18
click at [485, 344] on span ")" at bounding box center [484, 350] width 9 height 27
click at [482, 345] on span ")" at bounding box center [484, 350] width 9 height 27
click at [683, 390] on span "–" at bounding box center [680, 385] width 7 height 18
click at [537, 389] on span "8" at bounding box center [539, 385] width 7 height 18
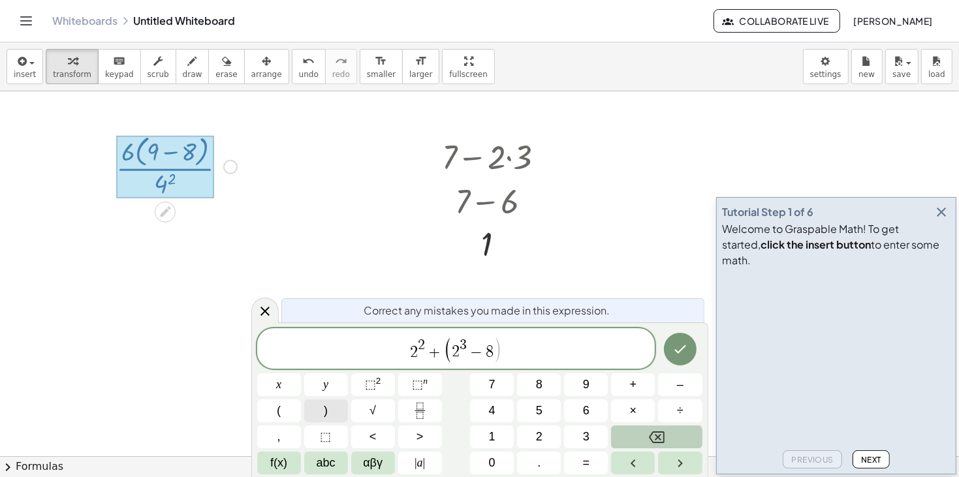
click at [343, 405] on button ")" at bounding box center [326, 411] width 44 height 23
click at [415, 385] on span "⬚" at bounding box center [417, 384] width 11 height 13
click at [552, 405] on button "5" at bounding box center [539, 411] width 44 height 23
click at [682, 346] on icon "Done" at bounding box center [680, 349] width 16 height 16
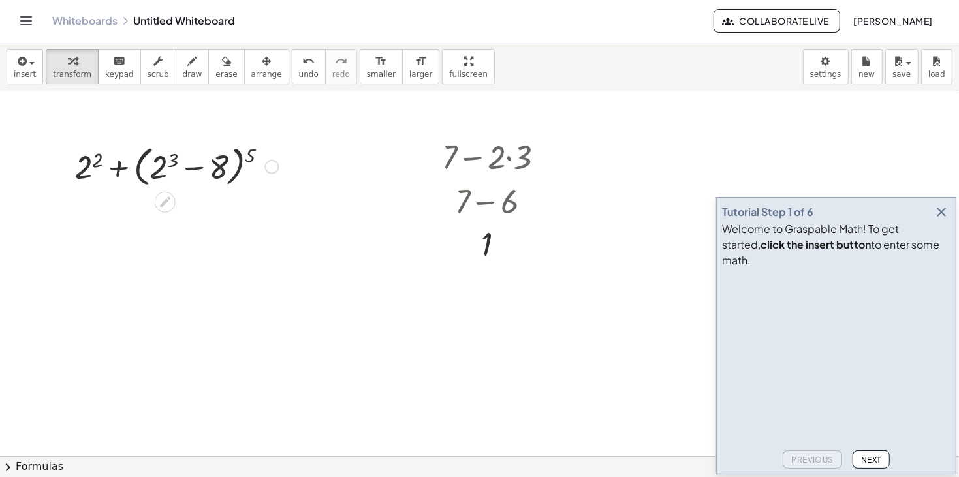
click at [248, 152] on div at bounding box center [176, 166] width 217 height 50
click at [162, 165] on div at bounding box center [176, 166] width 217 height 50
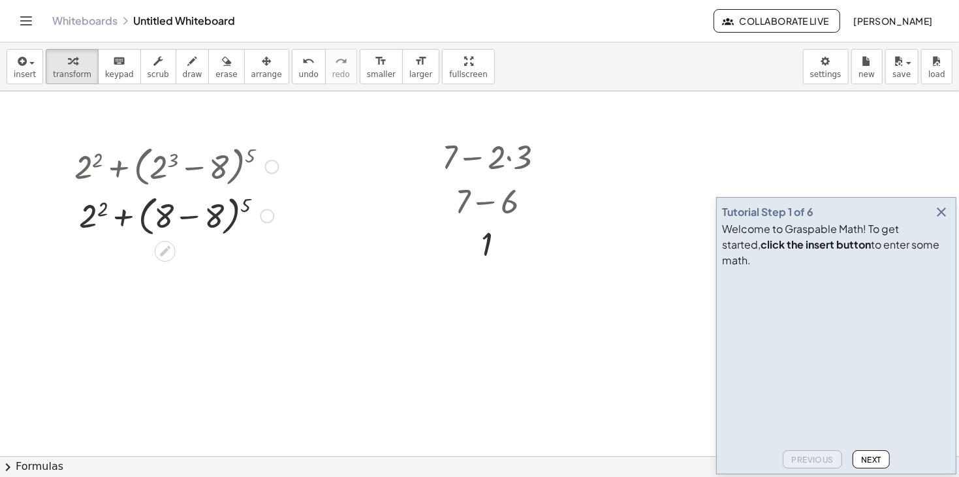
click at [96, 219] on div at bounding box center [176, 216] width 217 height 50
click at [174, 218] on div at bounding box center [176, 216] width 217 height 50
click at [190, 255] on div at bounding box center [176, 262] width 217 height 44
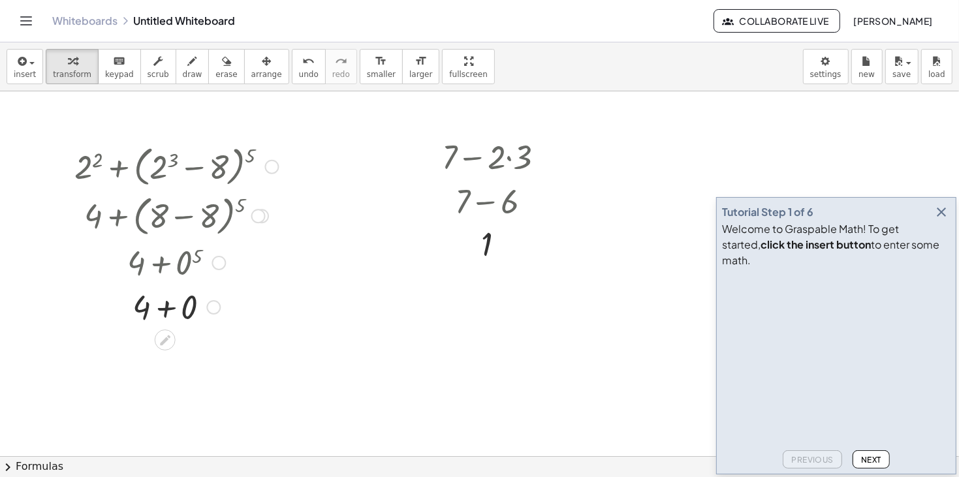
click at [165, 309] on div at bounding box center [176, 306] width 217 height 44
click at [271, 164] on div at bounding box center [272, 167] width 14 height 14
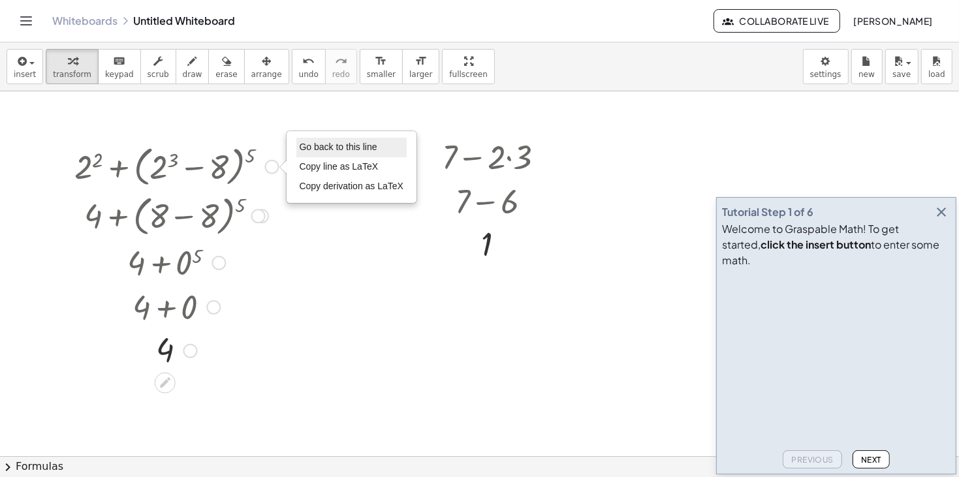
click at [368, 150] on span "Go back to this line" at bounding box center [339, 147] width 78 height 10
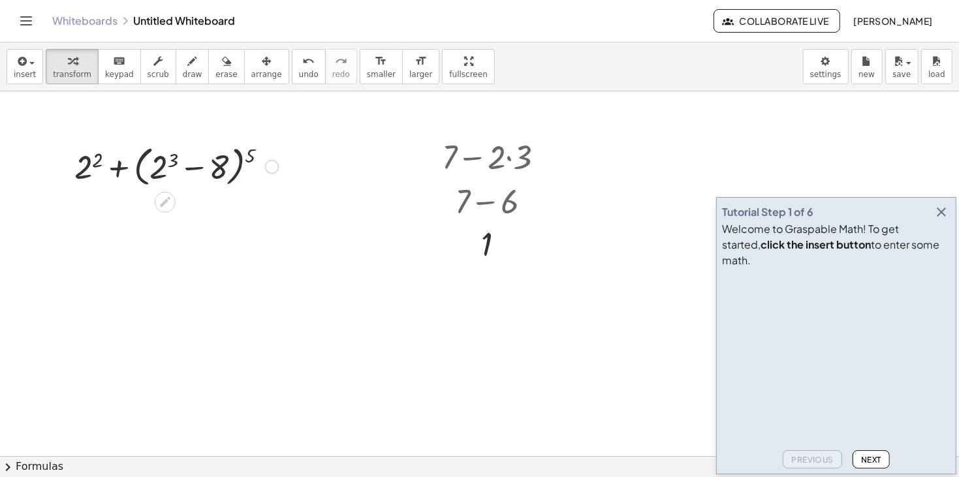
click at [273, 169] on div "Go back to this line Copy line as LaTeX Copy derivation as LaTeX" at bounding box center [272, 167] width 14 height 14
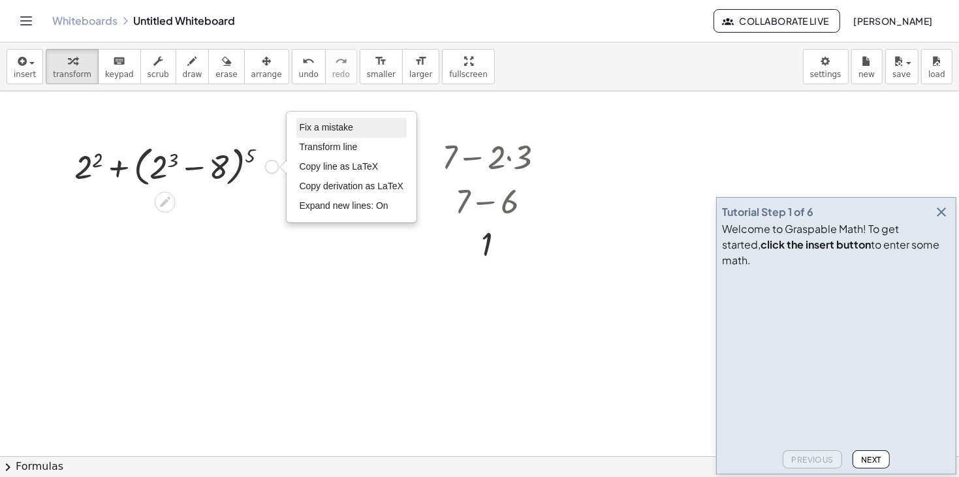
click at [332, 133] on span "Fix a mistake" at bounding box center [327, 127] width 54 height 10
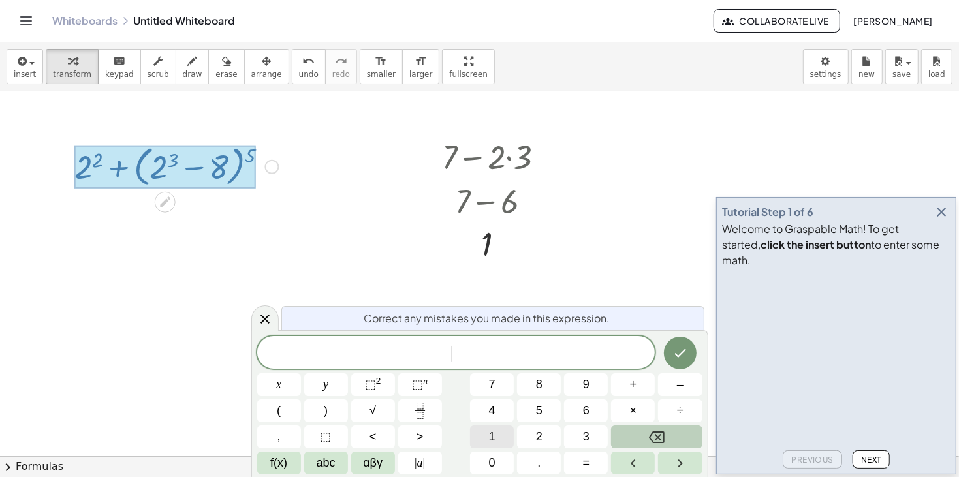
click at [492, 439] on span "1" at bounding box center [492, 437] width 7 height 18
click at [380, 387] on span "⬚ 2" at bounding box center [373, 385] width 16 height 18
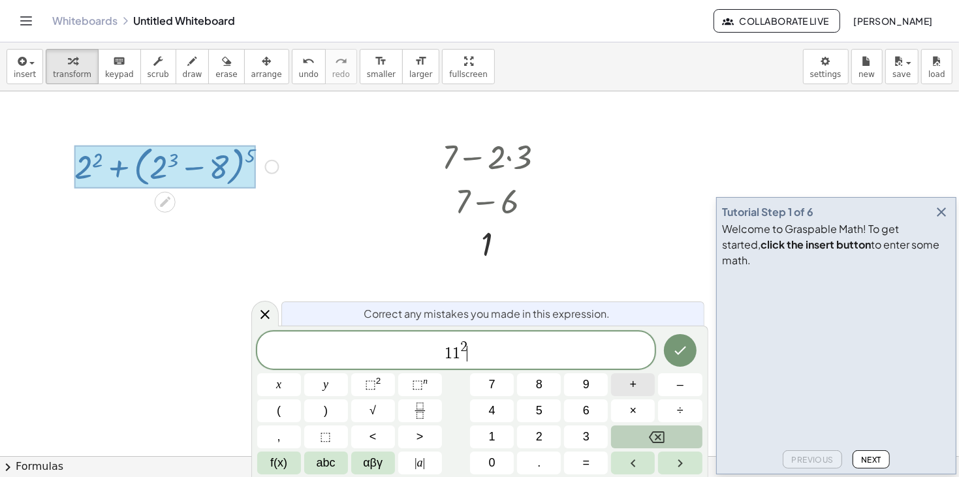
click at [630, 390] on span "+" at bounding box center [633, 385] width 7 height 18
click at [536, 436] on span "2" at bounding box center [539, 437] width 7 height 18
click at [531, 385] on button "8" at bounding box center [539, 384] width 44 height 23
click at [626, 415] on button "×" at bounding box center [633, 411] width 44 height 23
click at [590, 431] on button "3" at bounding box center [586, 437] width 44 height 23
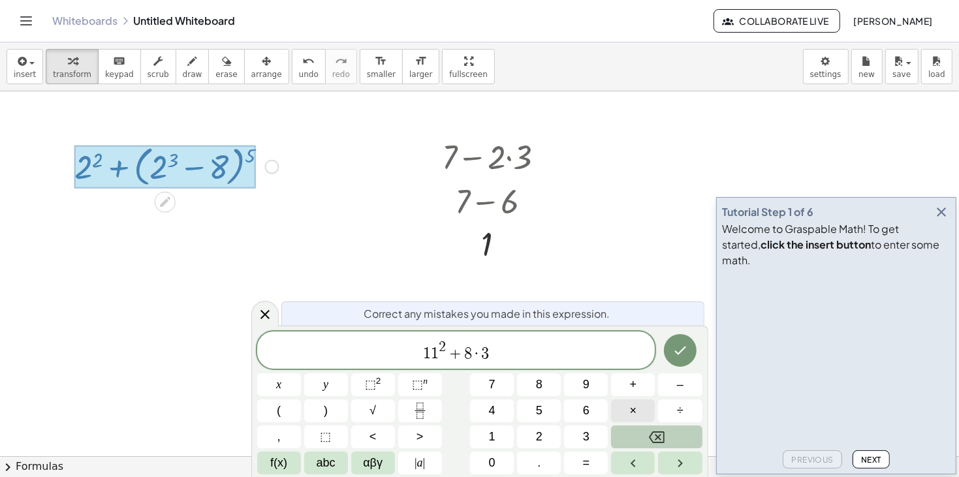
click at [635, 416] on span "×" at bounding box center [633, 411] width 7 height 18
click at [503, 439] on button "1" at bounding box center [492, 437] width 44 height 23
click at [626, 380] on button "+" at bounding box center [633, 384] width 44 height 23
click at [588, 437] on span "3" at bounding box center [586, 437] width 7 height 18
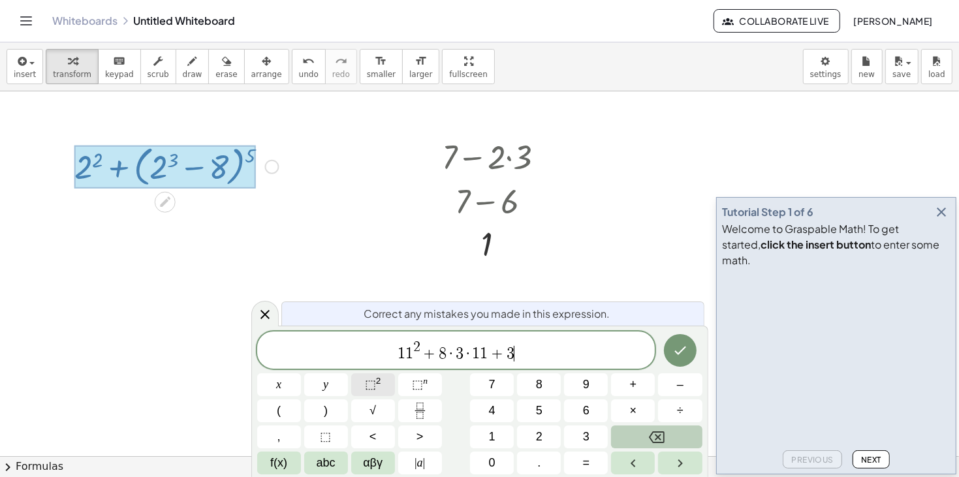
click at [365, 379] on span "⬚" at bounding box center [370, 384] width 11 height 13
click at [691, 350] on button "Done" at bounding box center [680, 350] width 33 height 33
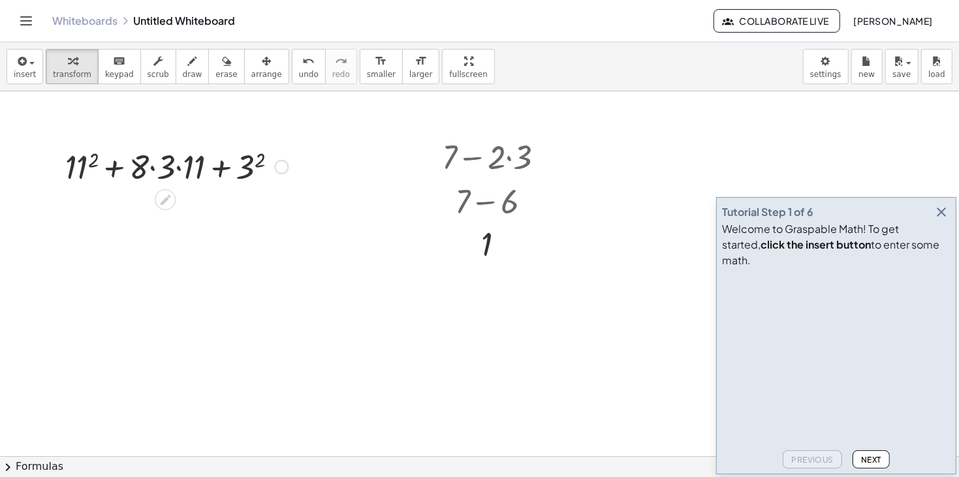
click at [259, 158] on div at bounding box center [177, 166] width 236 height 44
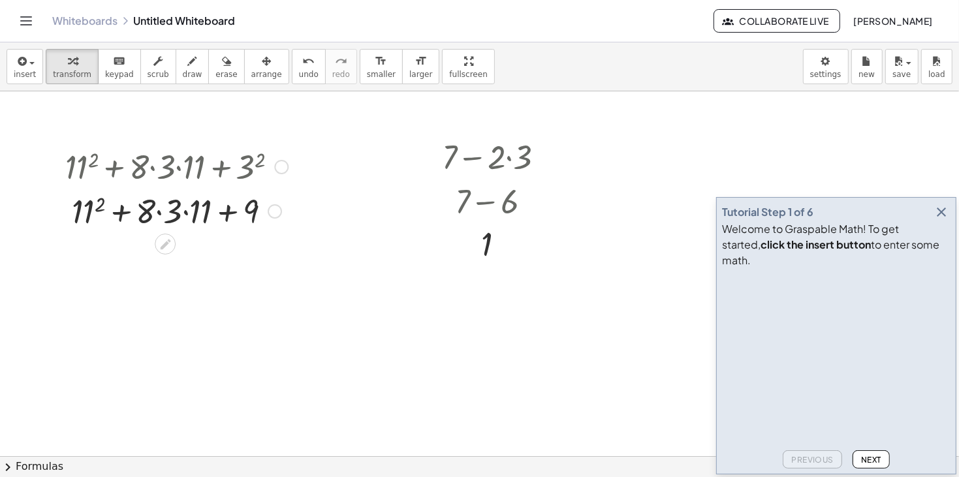
click at [99, 156] on div at bounding box center [177, 166] width 236 height 44
click at [96, 212] on div at bounding box center [177, 210] width 236 height 44
click at [165, 215] on div at bounding box center [177, 210] width 236 height 44
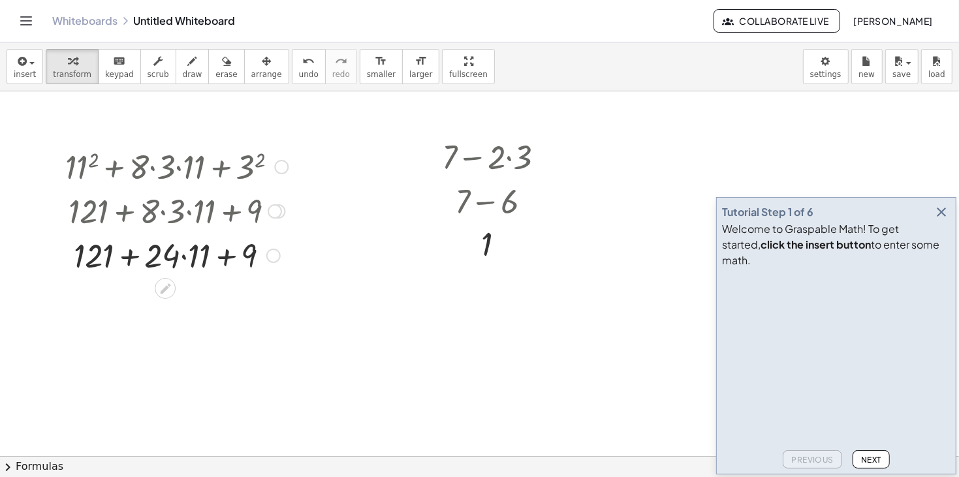
click at [177, 259] on div at bounding box center [177, 254] width 236 height 44
click at [178, 260] on div at bounding box center [177, 254] width 236 height 44
click at [185, 257] on div at bounding box center [177, 254] width 236 height 44
click at [212, 255] on div at bounding box center [177, 254] width 236 height 44
click at [143, 262] on div at bounding box center [177, 254] width 236 height 44
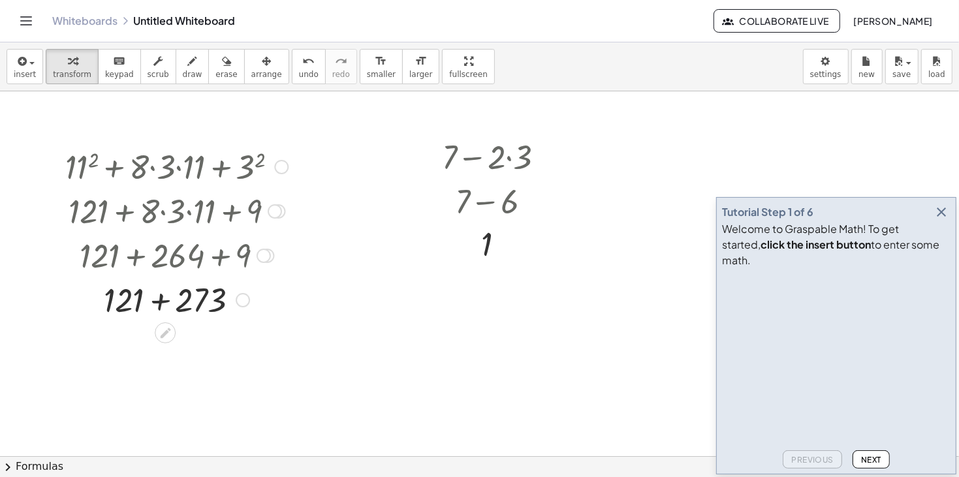
click at [168, 297] on div at bounding box center [177, 299] width 236 height 44
